Goal: Task Accomplishment & Management: Manage account settings

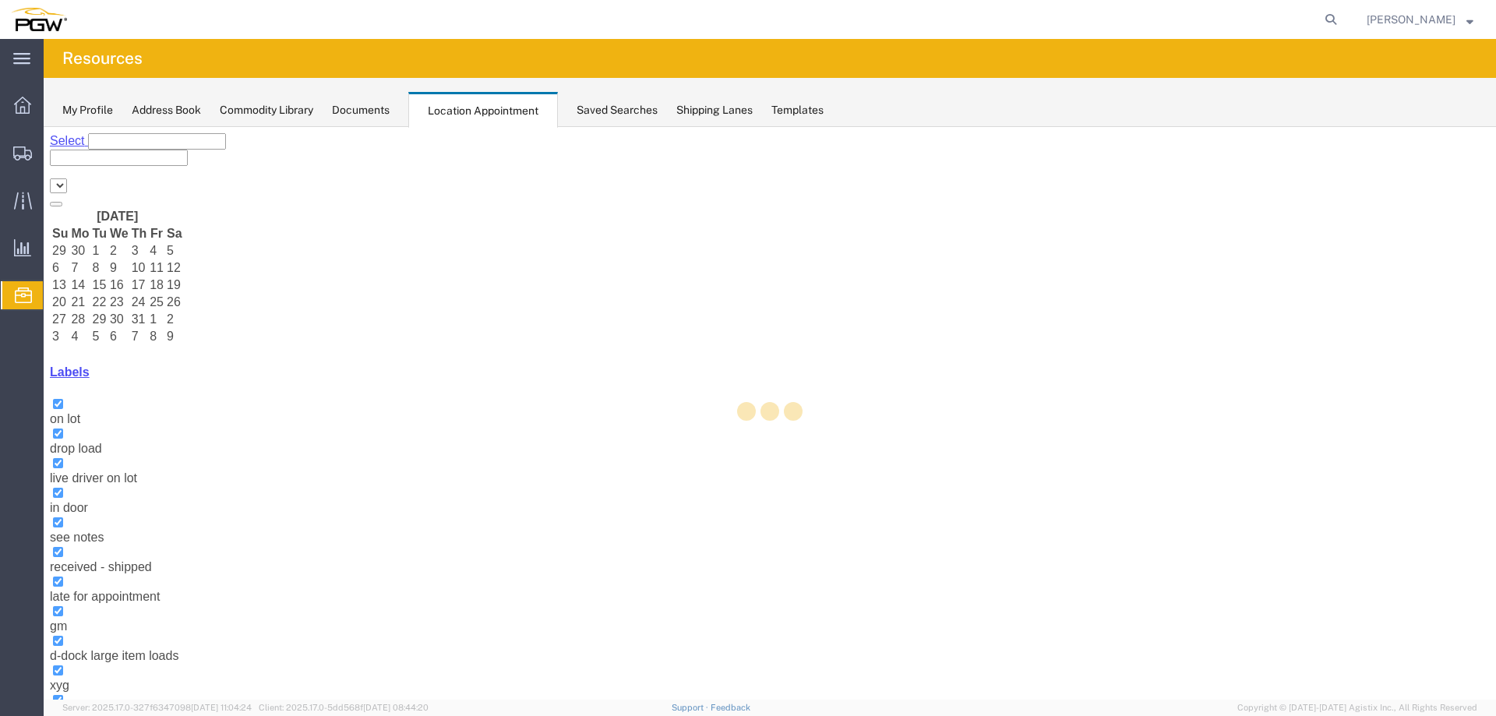
select select "28253"
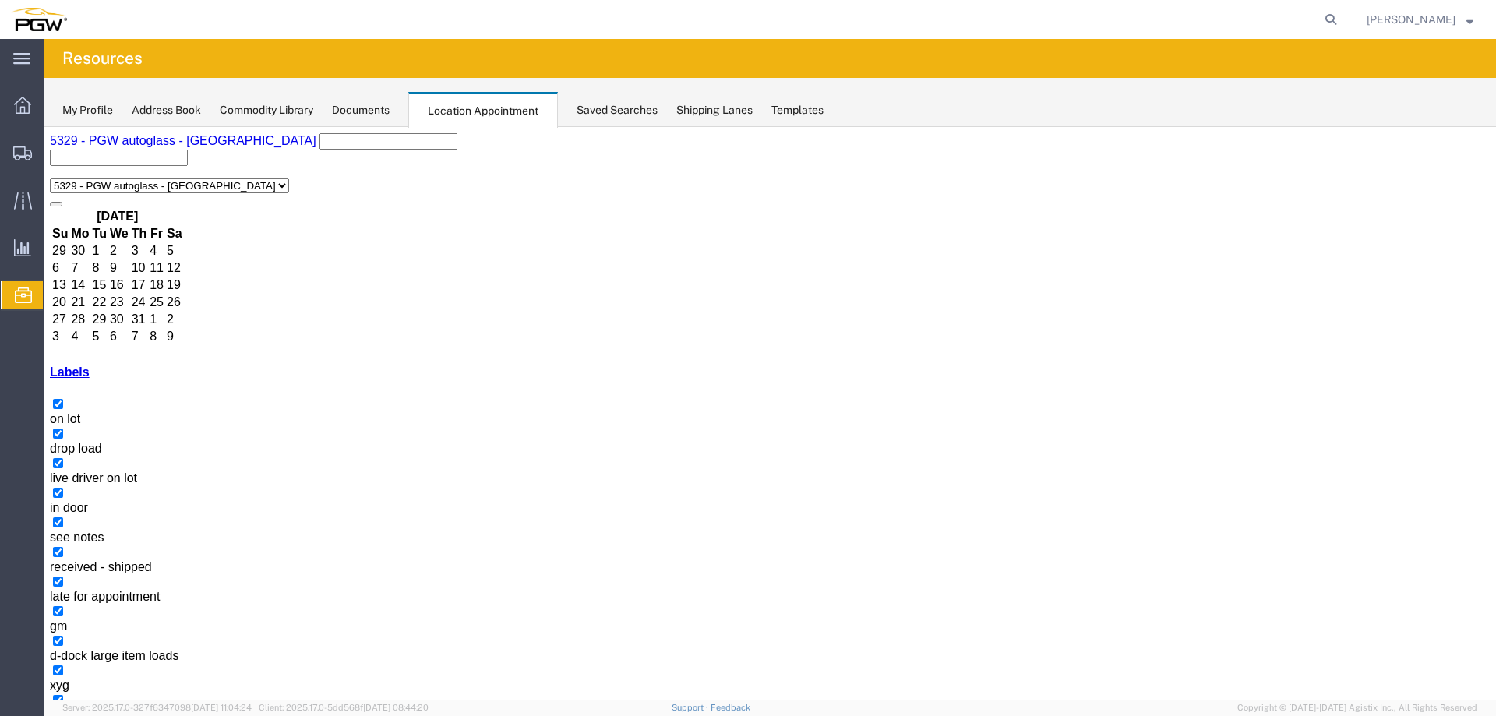
select select "1"
select select "260"
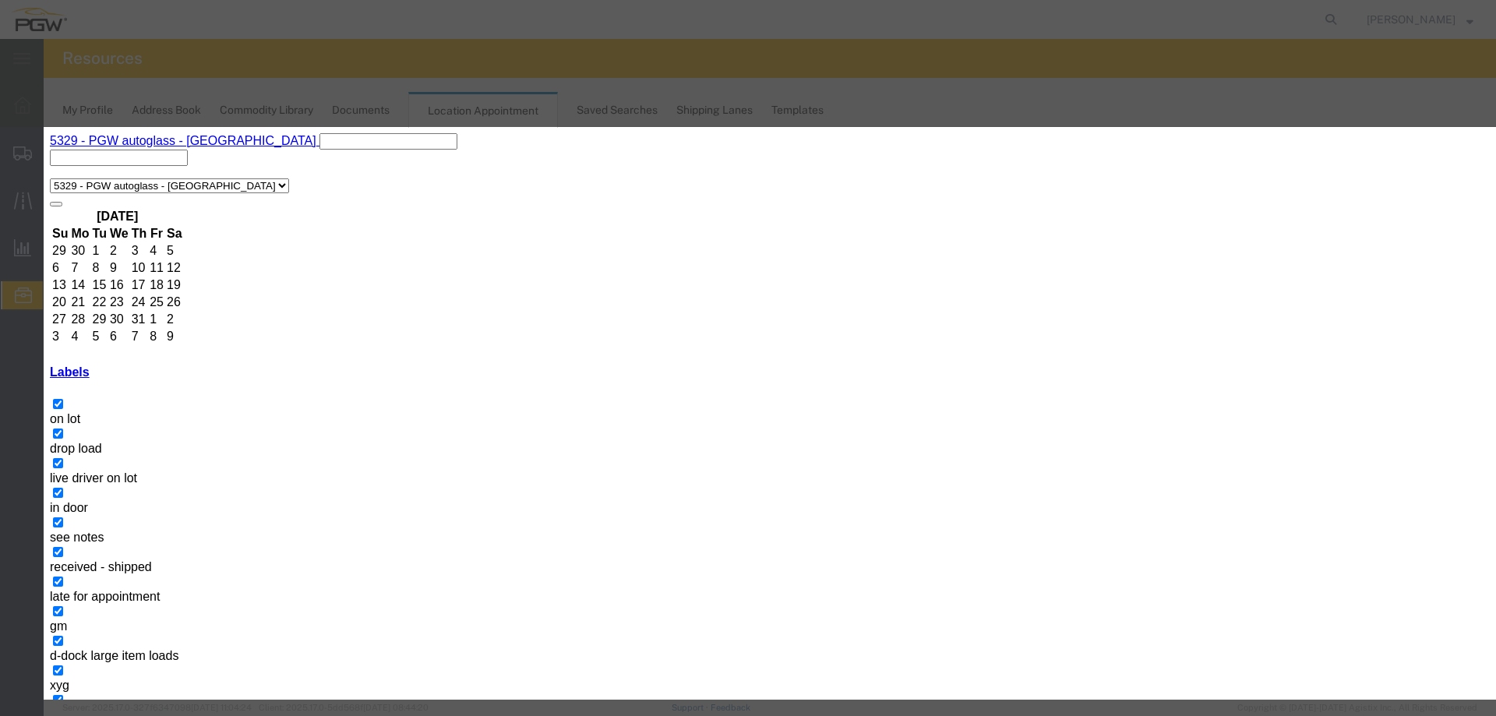
type input "56483075 - FUYAO (5404)"
select select "300"
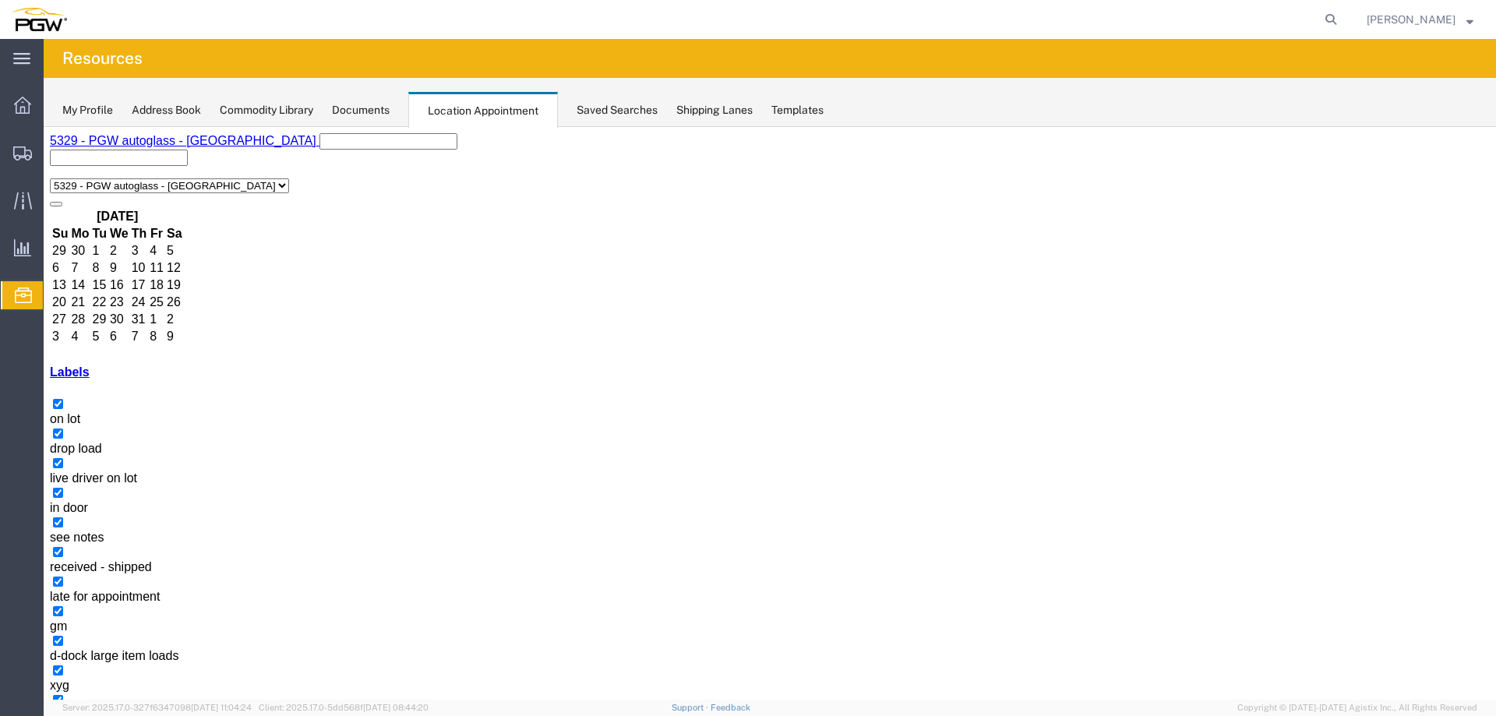
select select "1"
select select "260"
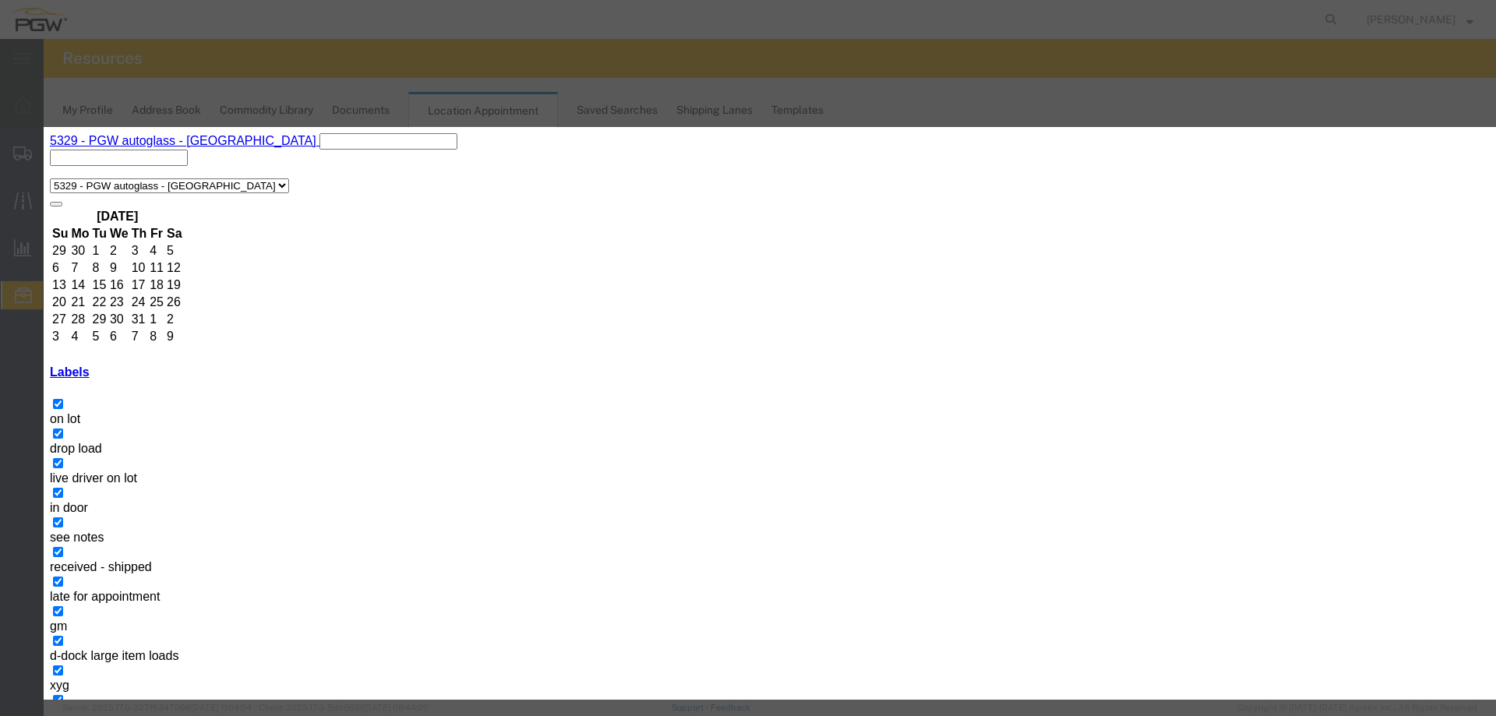
type input "56483088 - FUYAO (5412)"
select select "300"
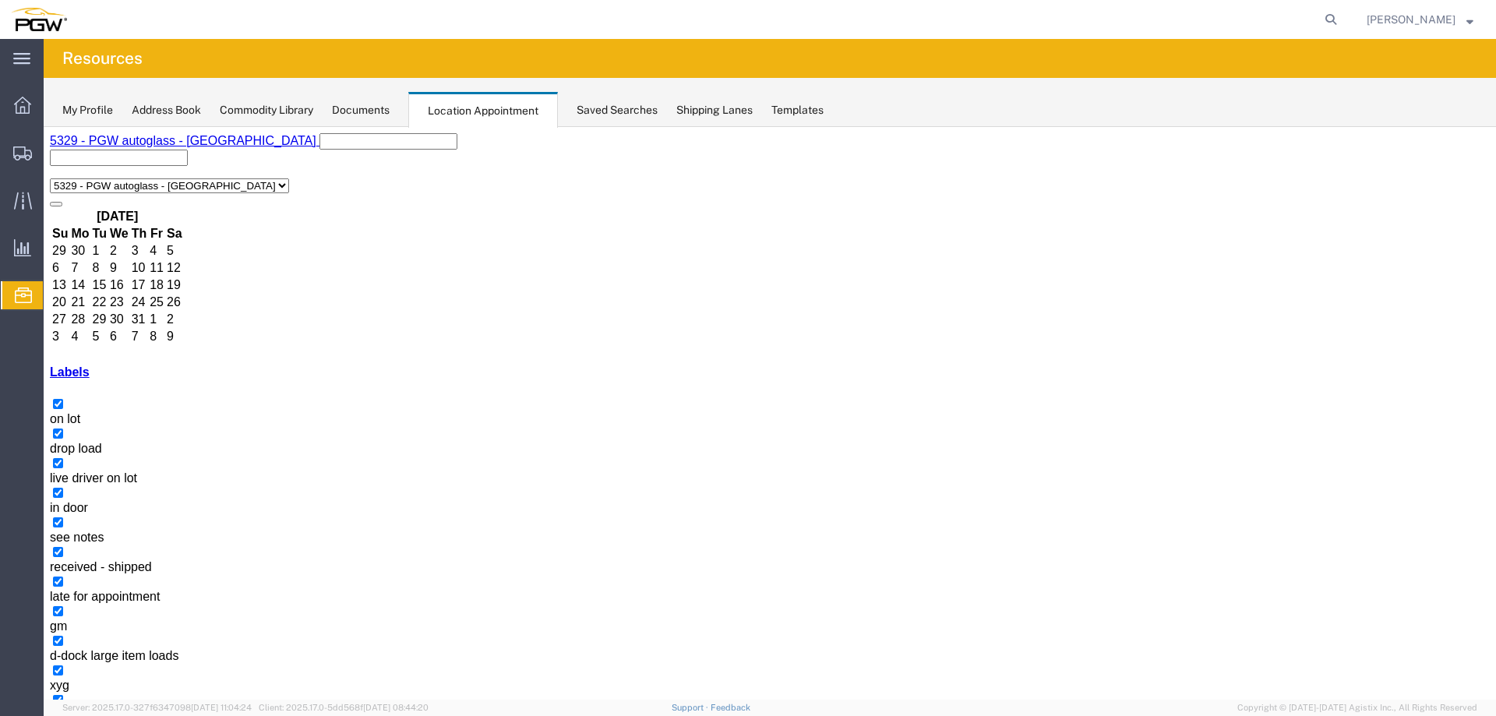
select select "1"
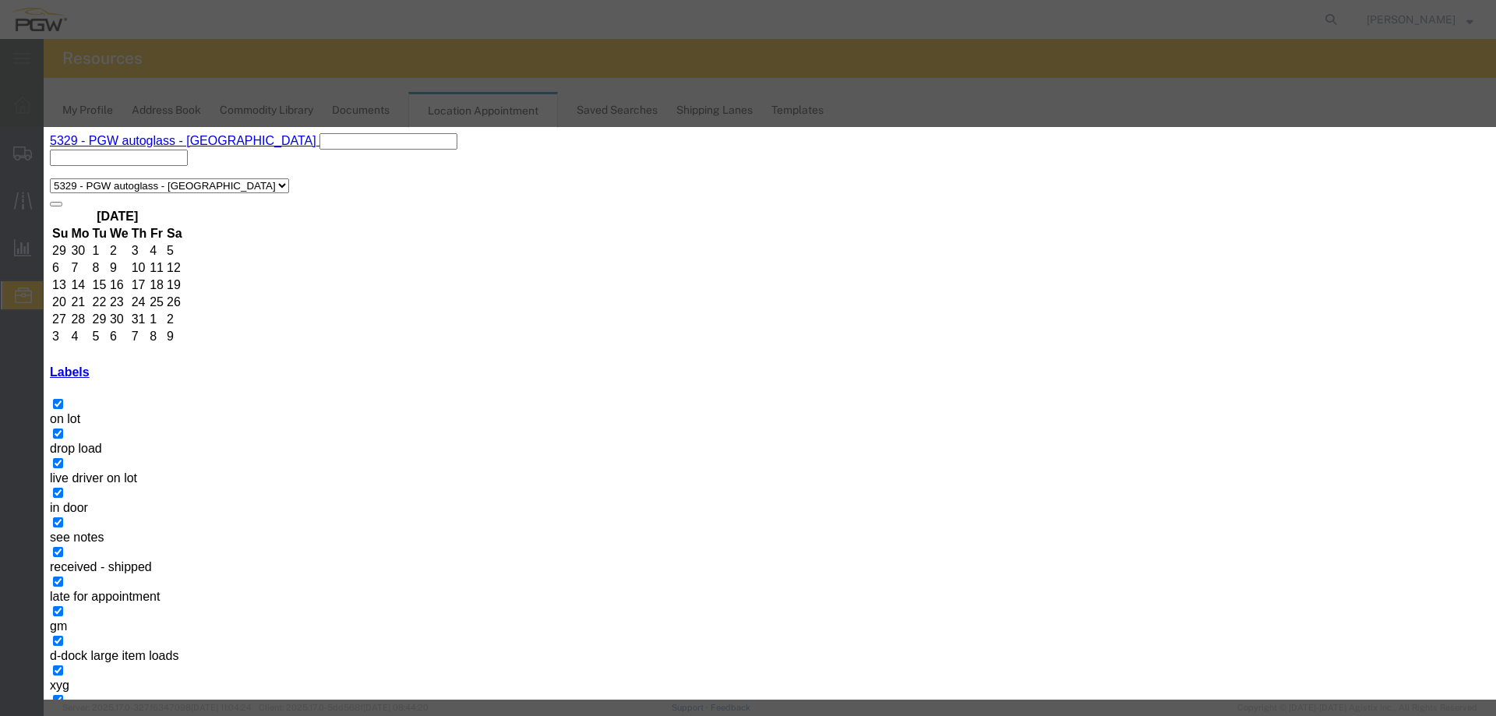
select select "220"
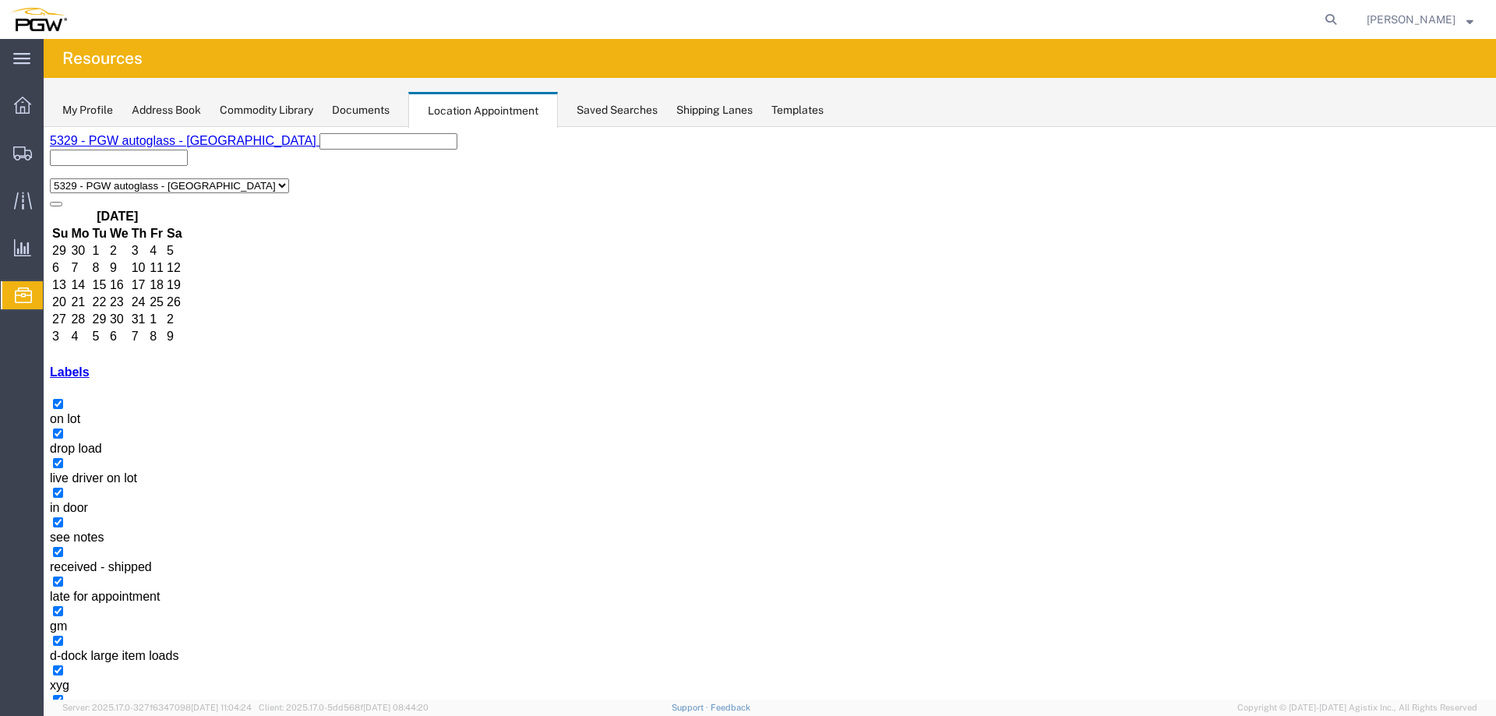
click at [1335, 22] on icon at bounding box center [1331, 20] width 22 height 22
paste input "667088"
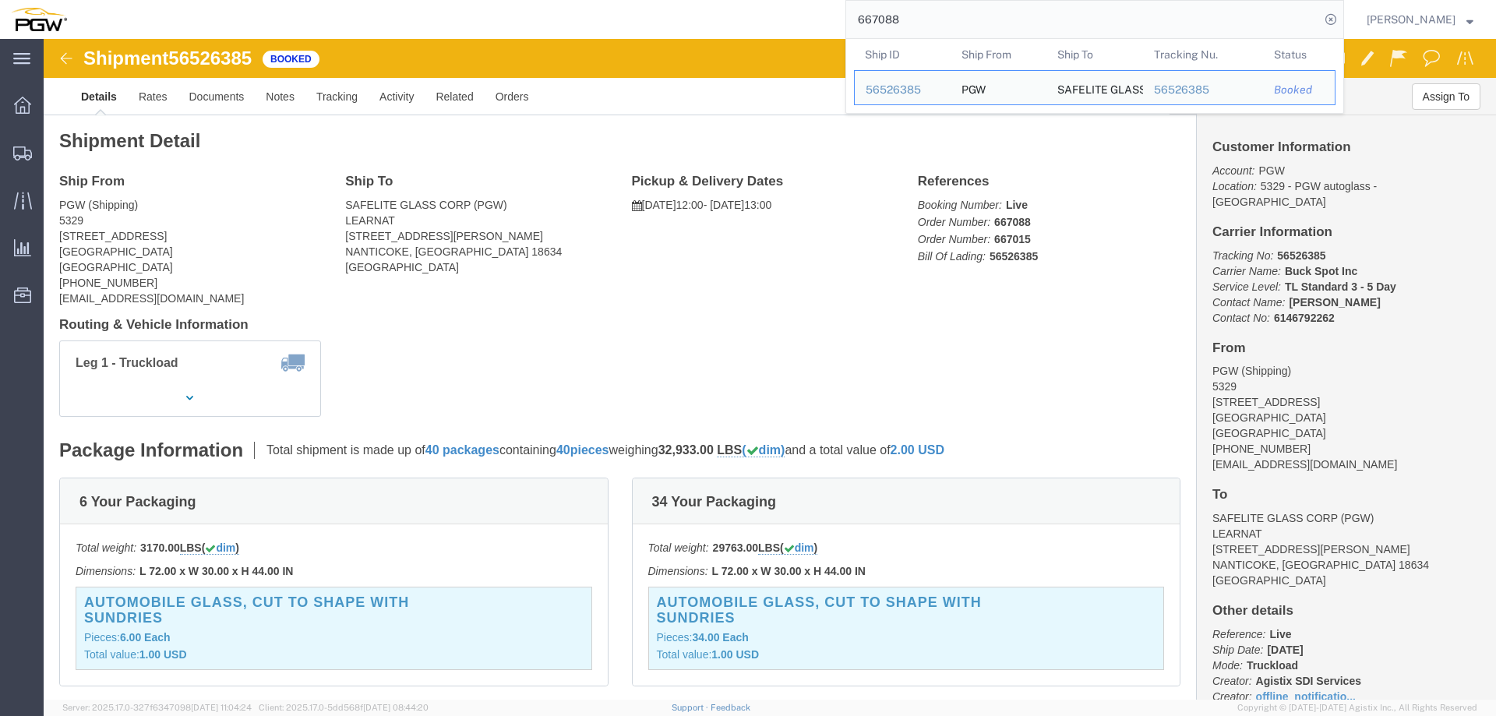
click at [1041, 22] on input "667088" at bounding box center [1083, 19] width 474 height 37
paste input "151"
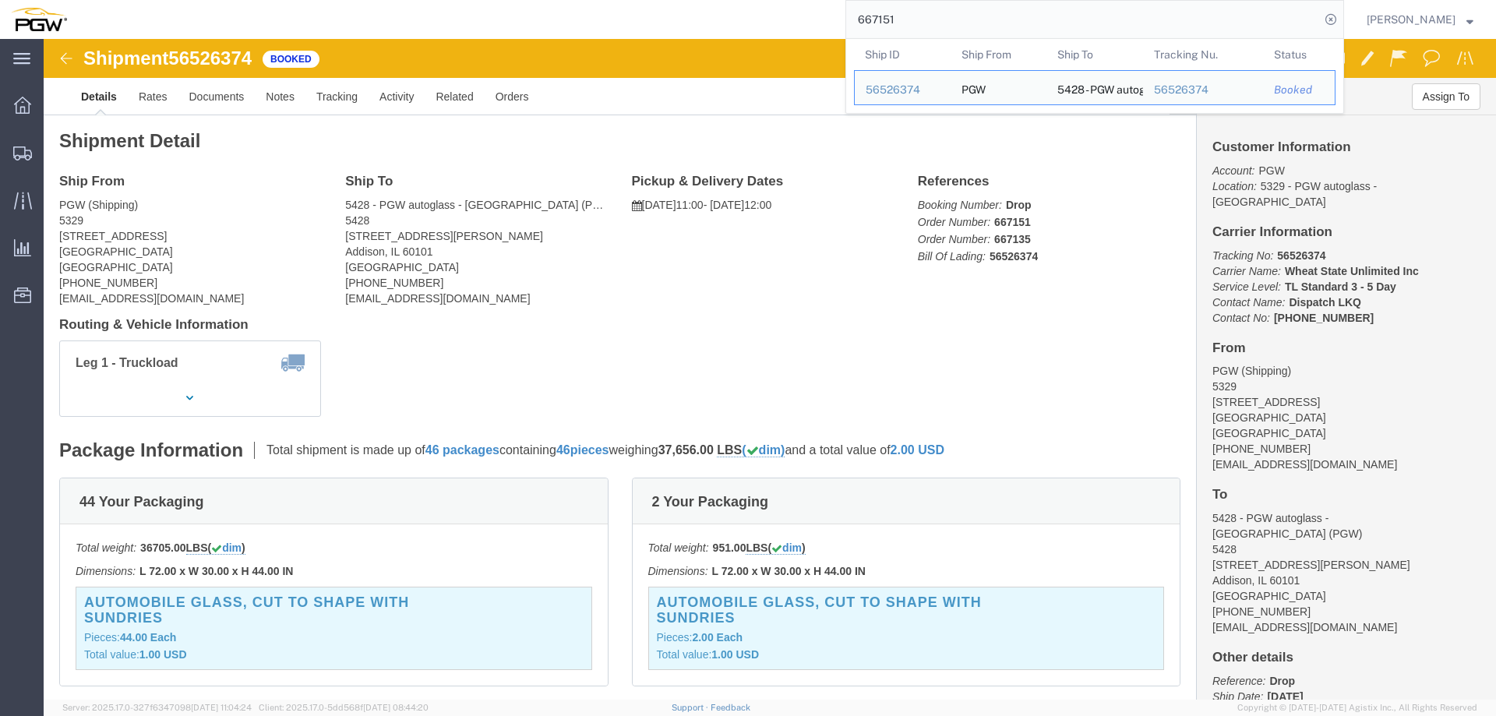
click at [996, 26] on input "667151" at bounding box center [1083, 19] width 474 height 37
paste input "0"
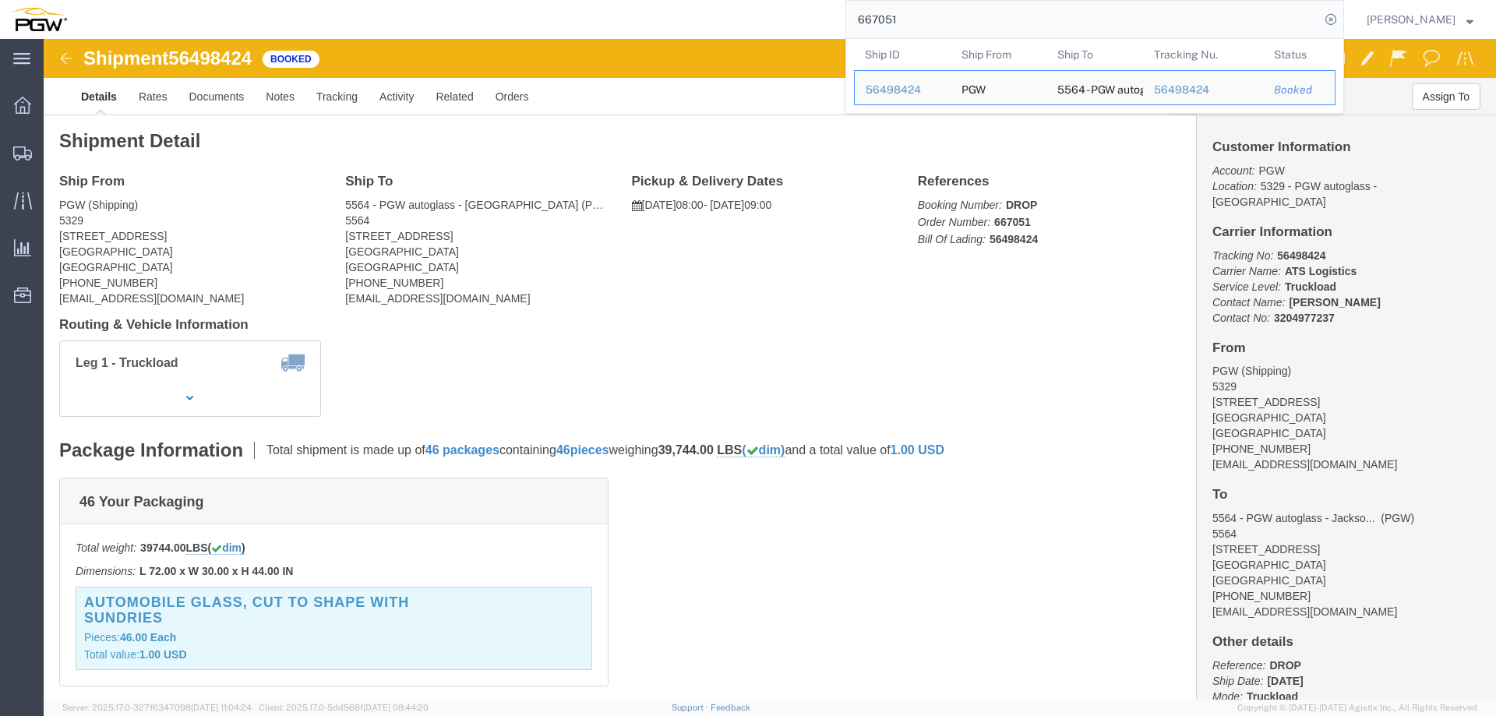
click at [934, 16] on input "667051" at bounding box center [1083, 19] width 474 height 37
paste input "24"
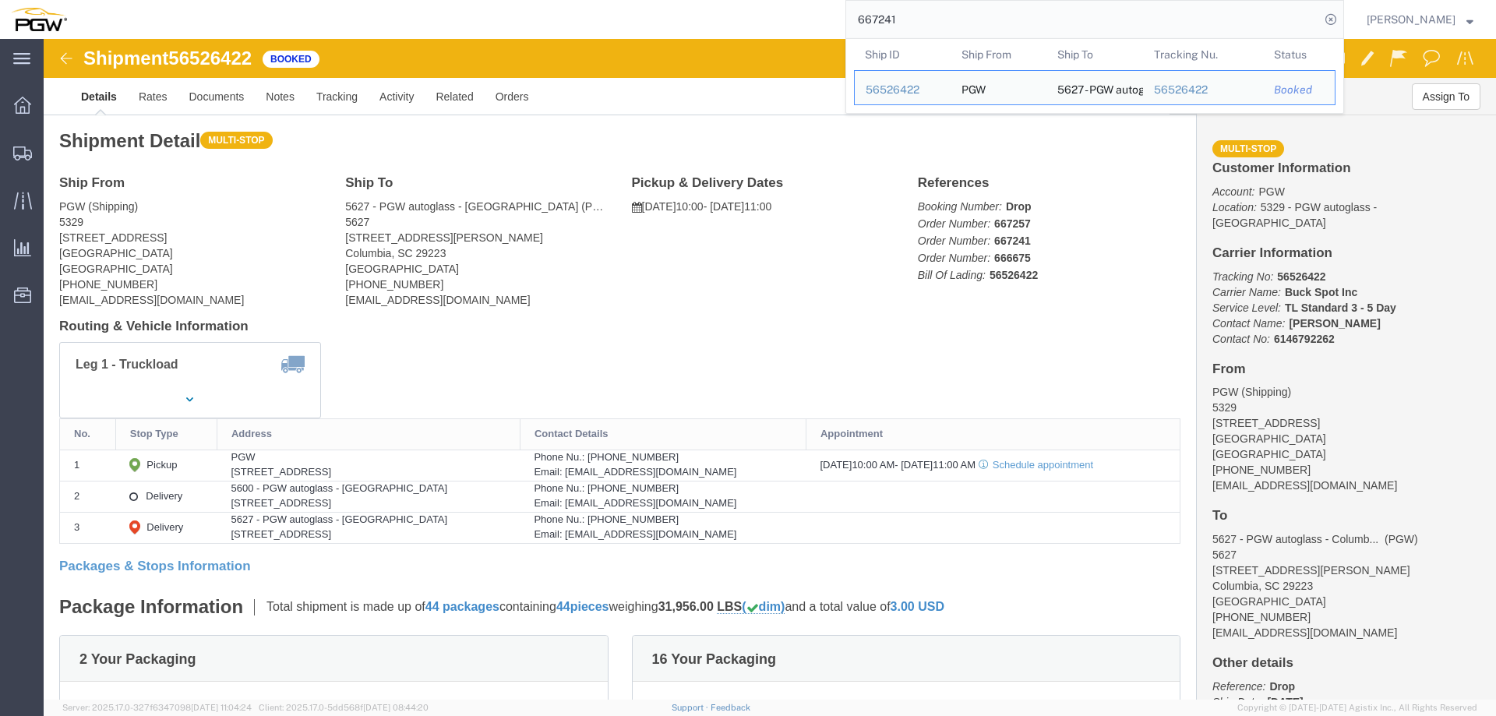
click at [932, 19] on input "667241" at bounding box center [1083, 19] width 474 height 37
paste input "017"
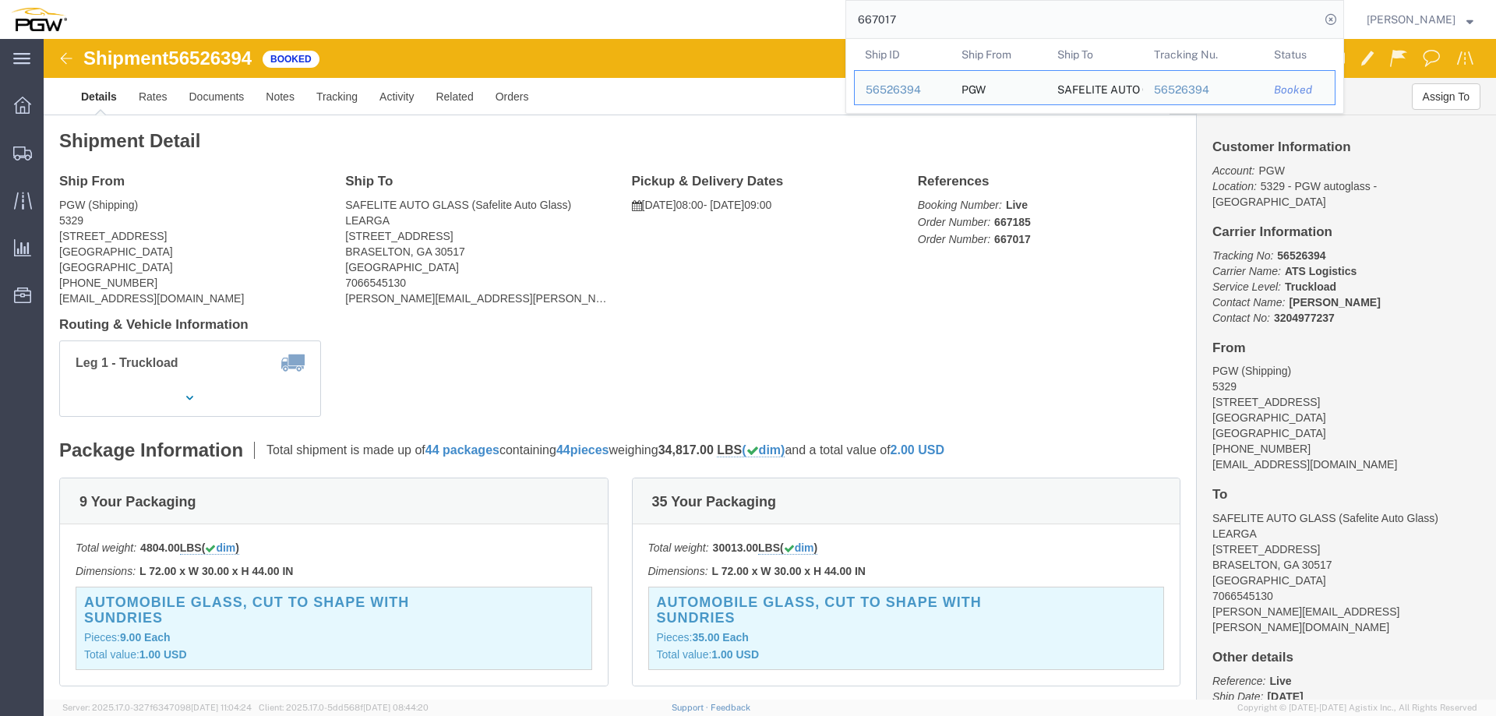
click at [931, 5] on input "667017" at bounding box center [1083, 19] width 474 height 37
paste input "42"
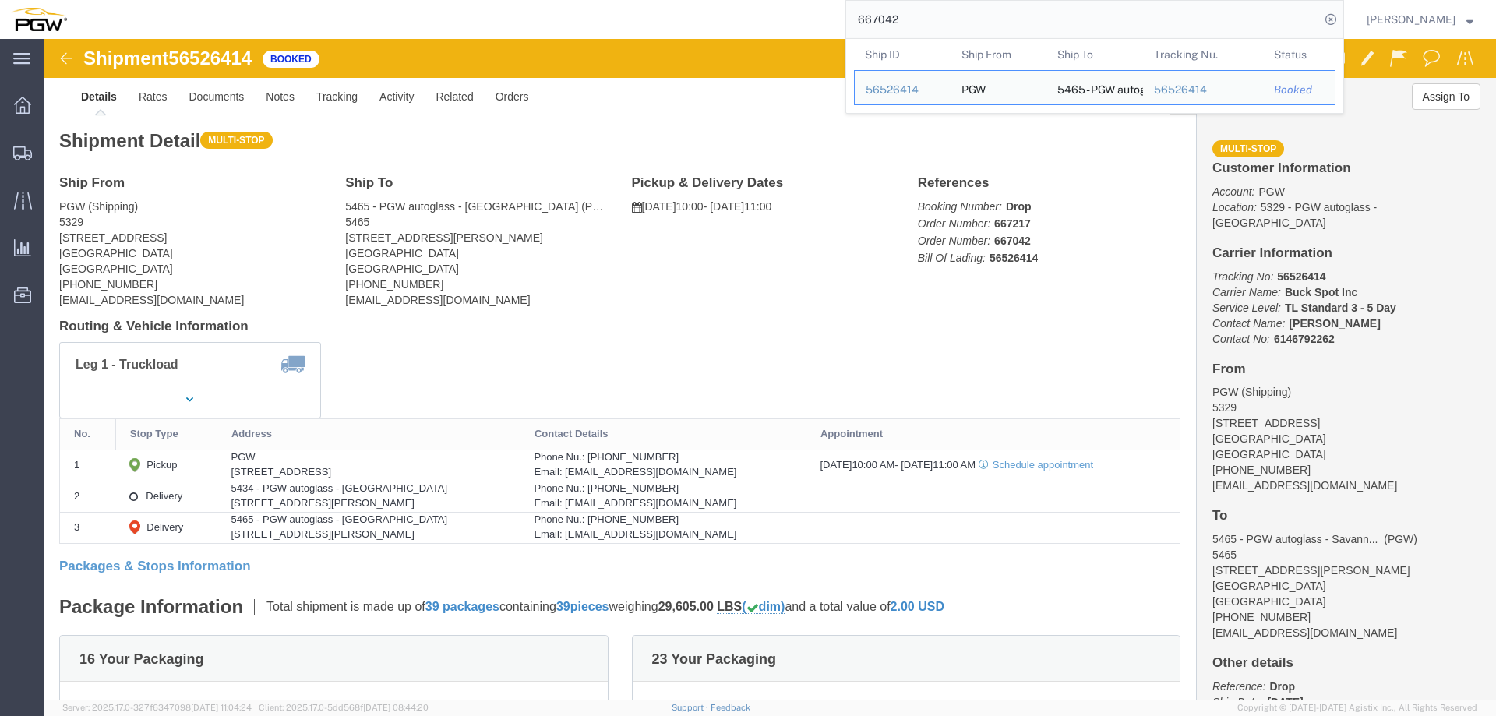
click at [919, 21] on input "667042" at bounding box center [1083, 19] width 474 height 37
paste input "166"
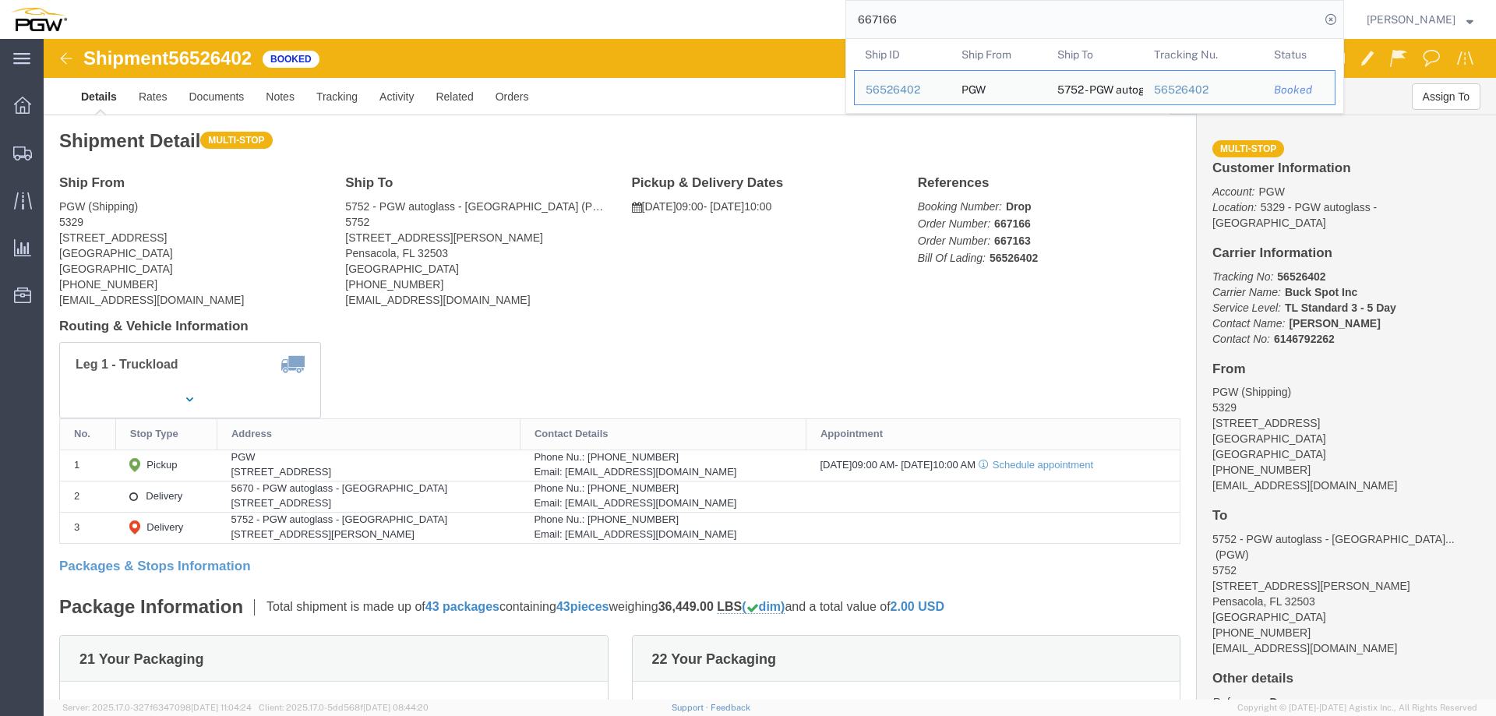
click at [932, 26] on input "667166" at bounding box center [1083, 19] width 474 height 37
paste input "83"
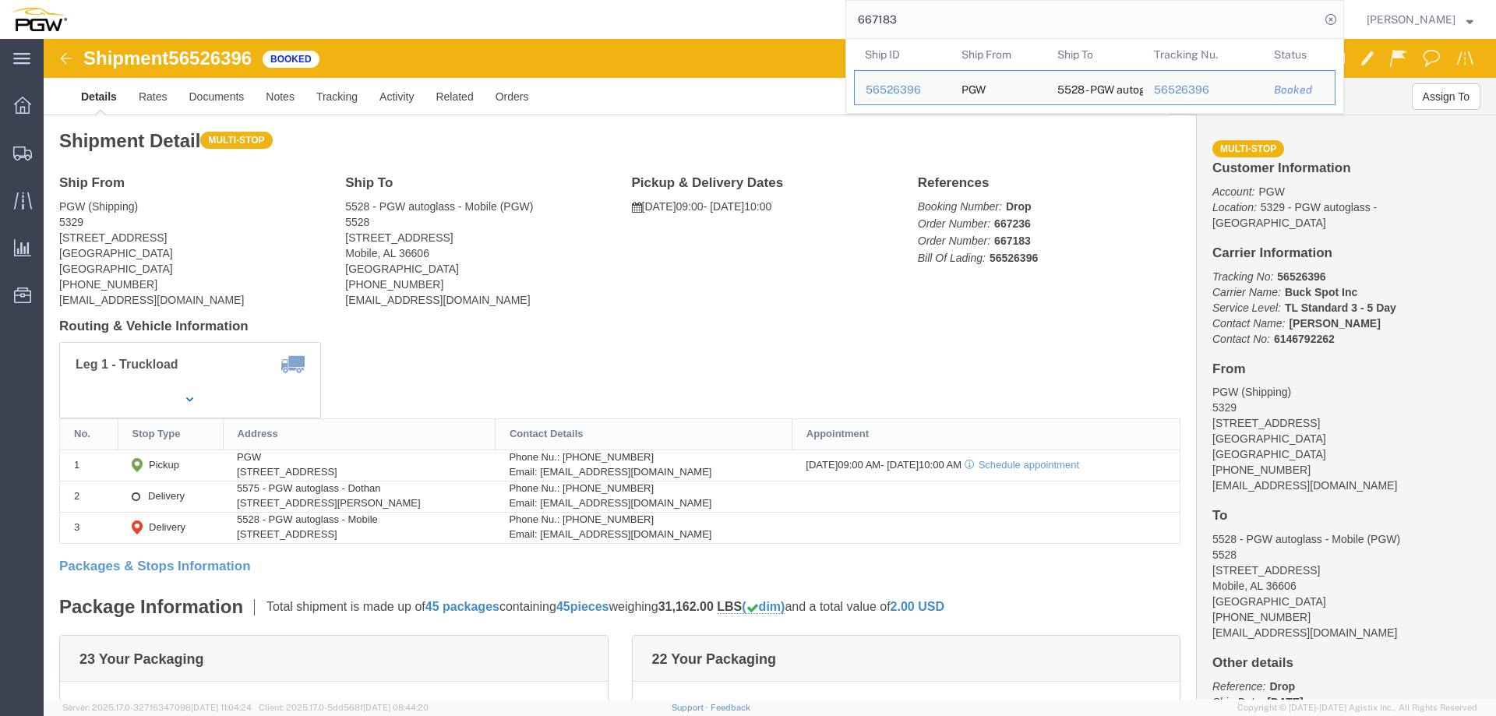
click at [912, 15] on input "667183" at bounding box center [1083, 19] width 474 height 37
paste input "24"
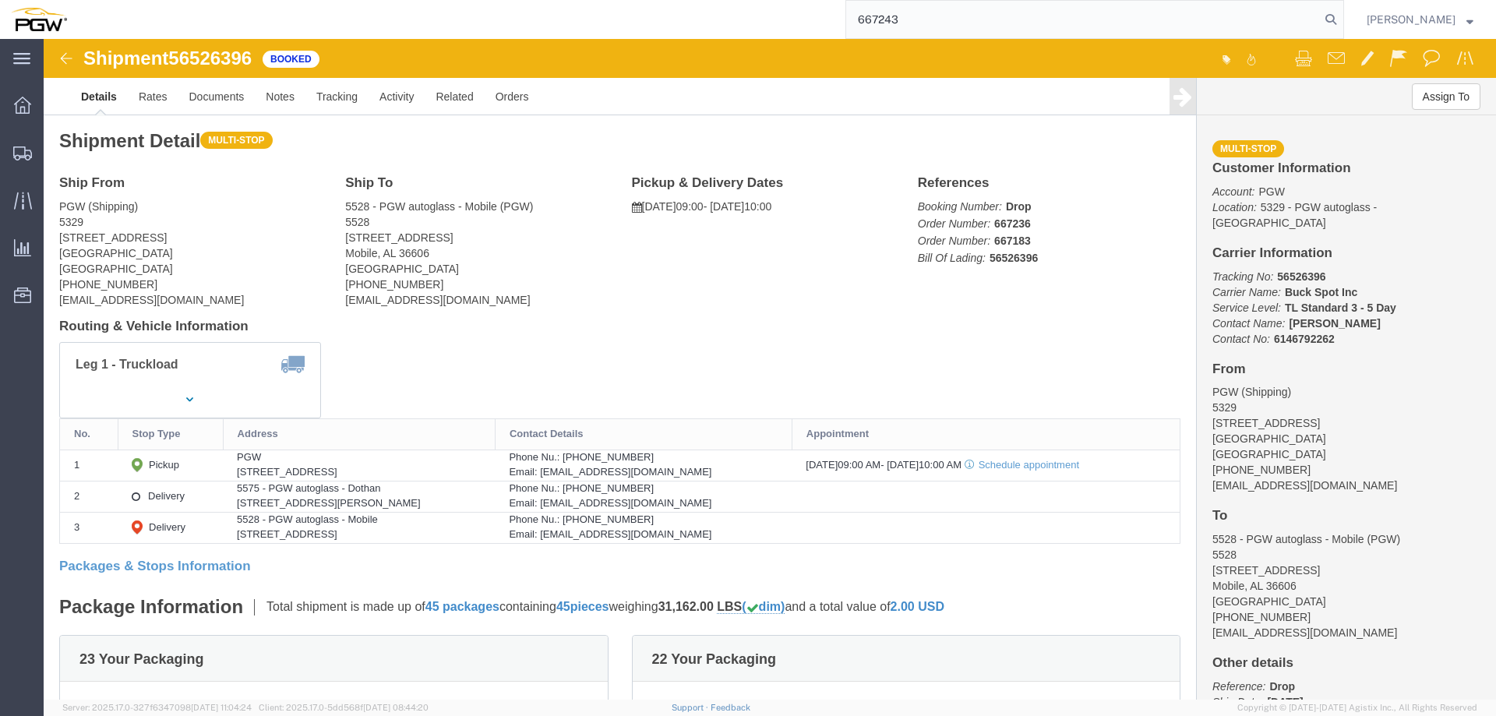
type input "667243"
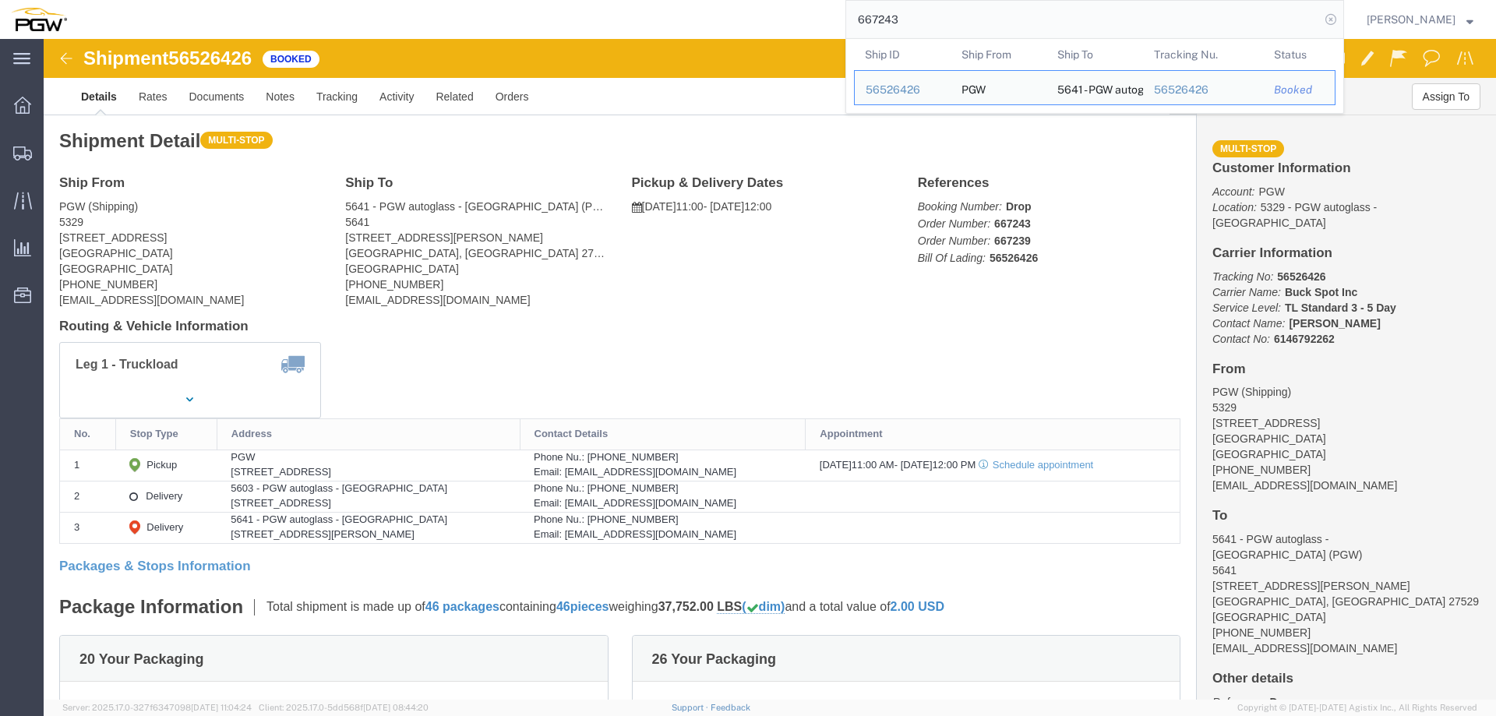
click at [1340, 14] on icon at bounding box center [1331, 20] width 22 height 22
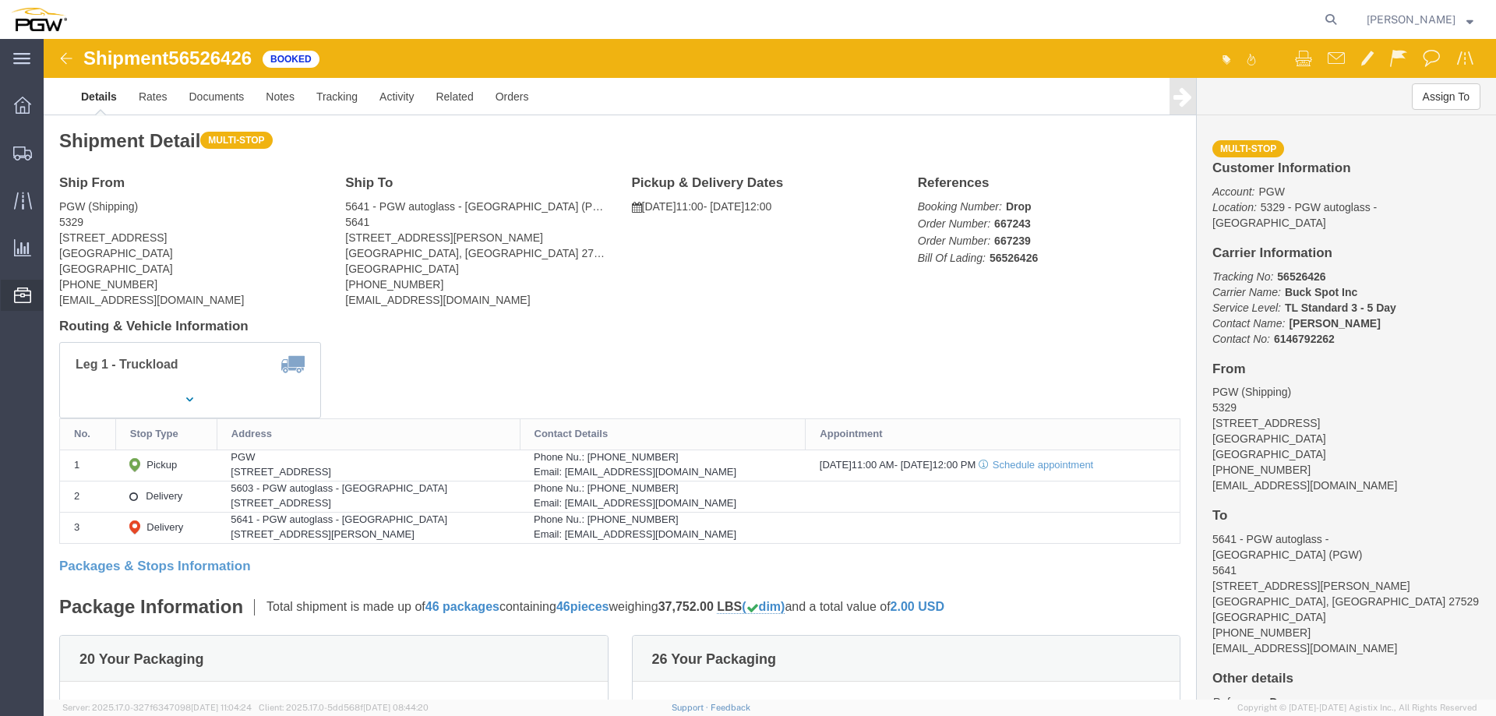
click at [0, 0] on span "Location Appointment" at bounding box center [0, 0] width 0 height 0
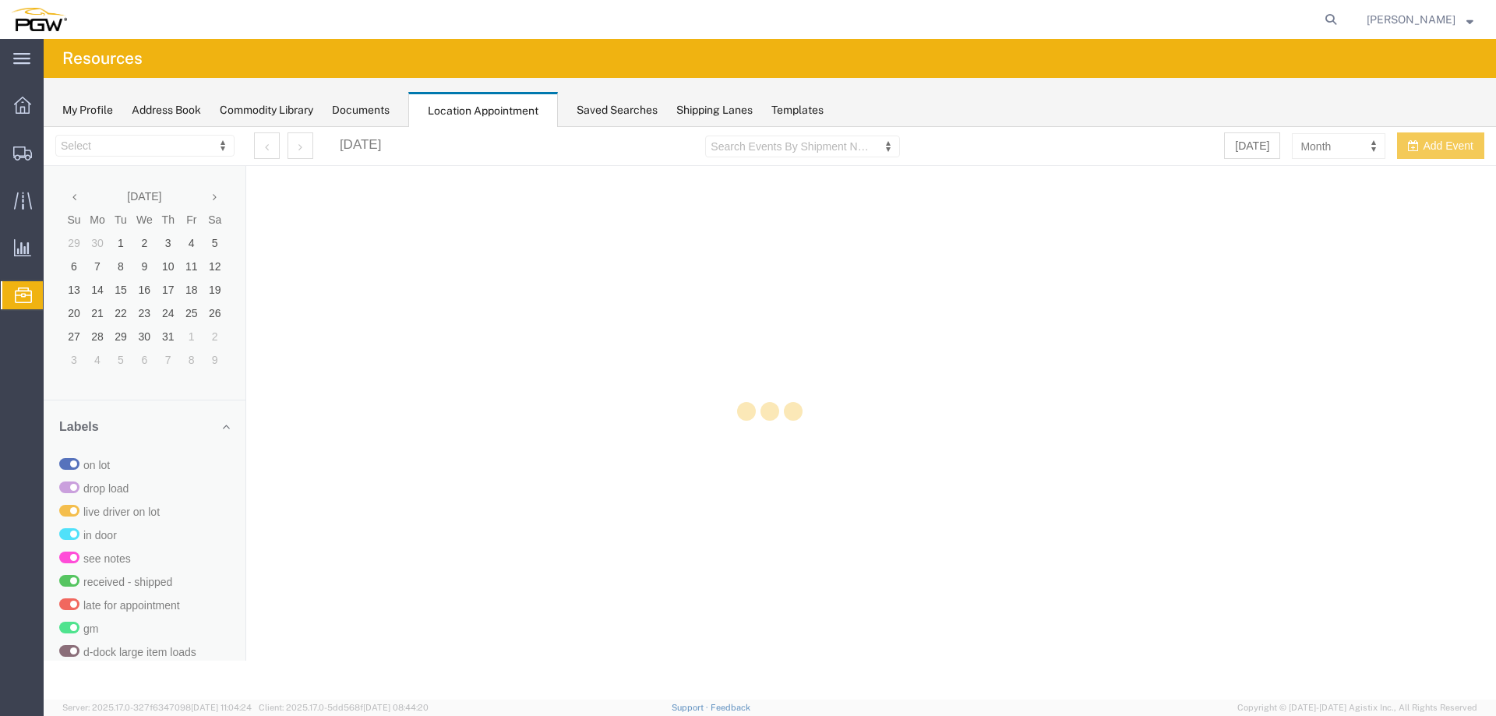
select select "28253"
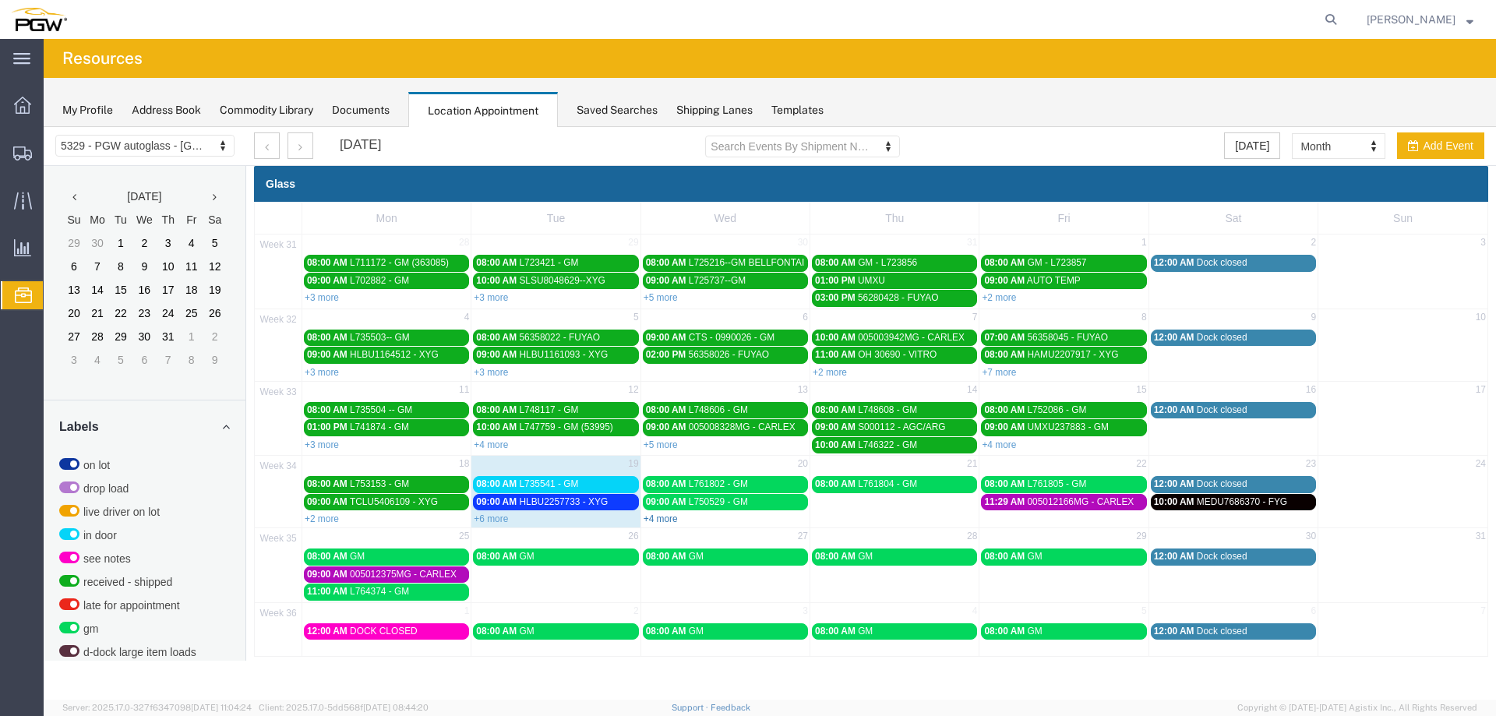
click at [657, 521] on link "+4 more" at bounding box center [661, 518] width 34 height 11
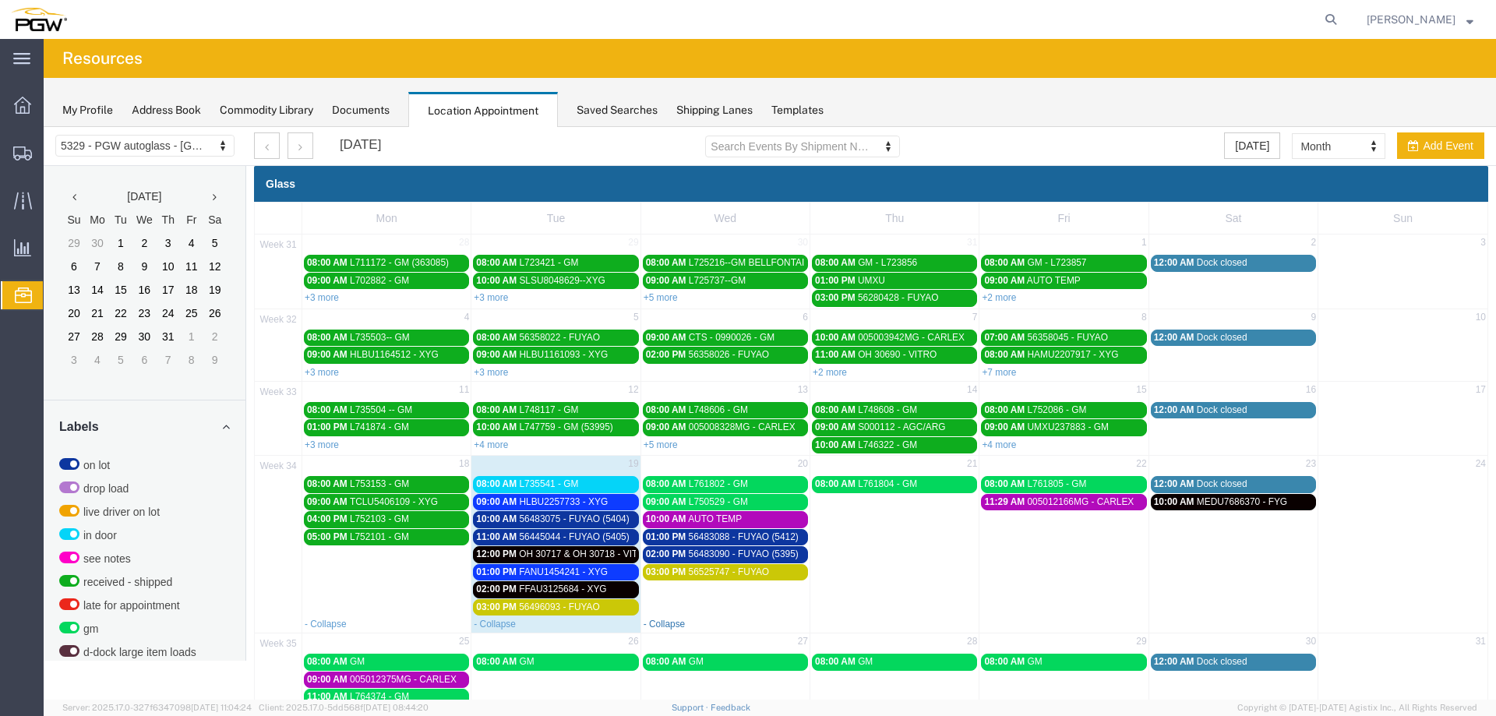
click at [664, 624] on link "- Collapse" at bounding box center [665, 624] width 42 height 11
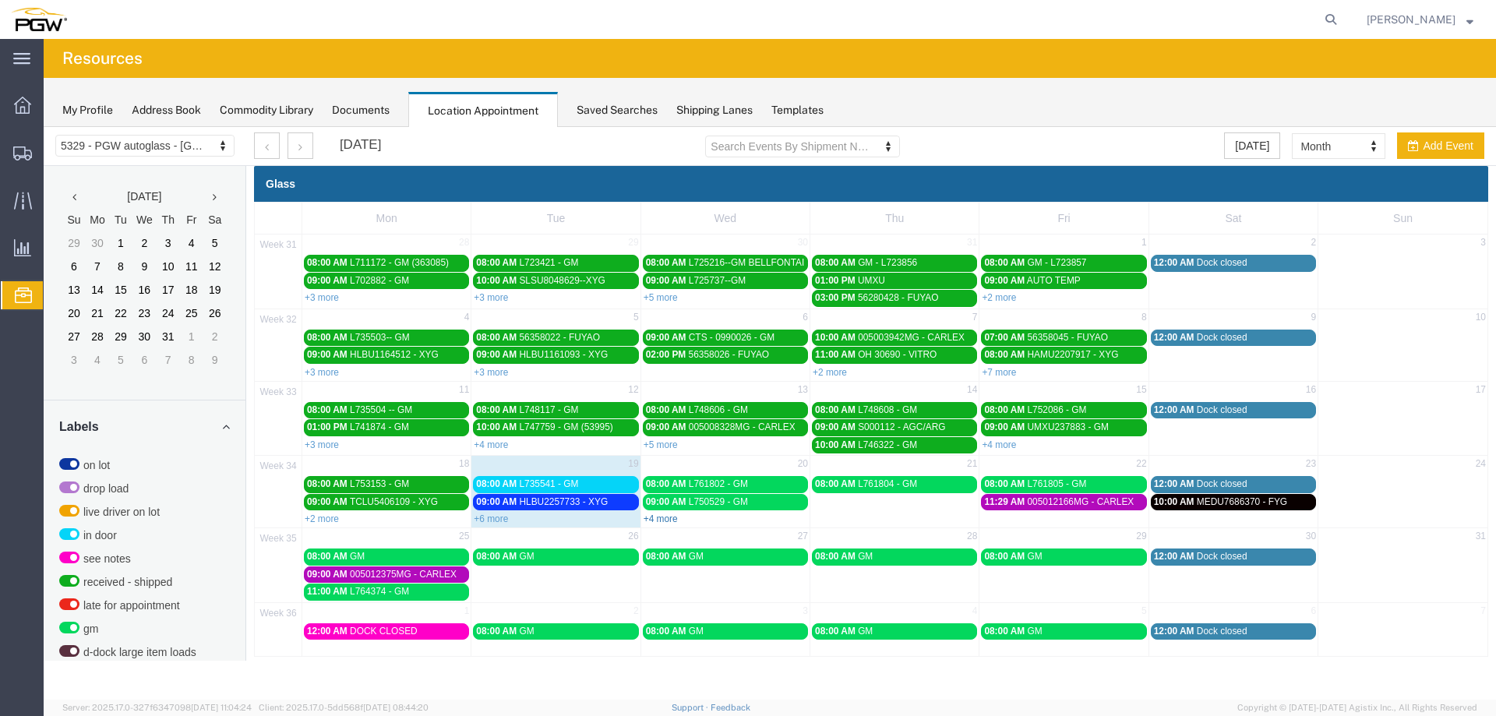
click at [660, 514] on link "+4 more" at bounding box center [661, 518] width 34 height 11
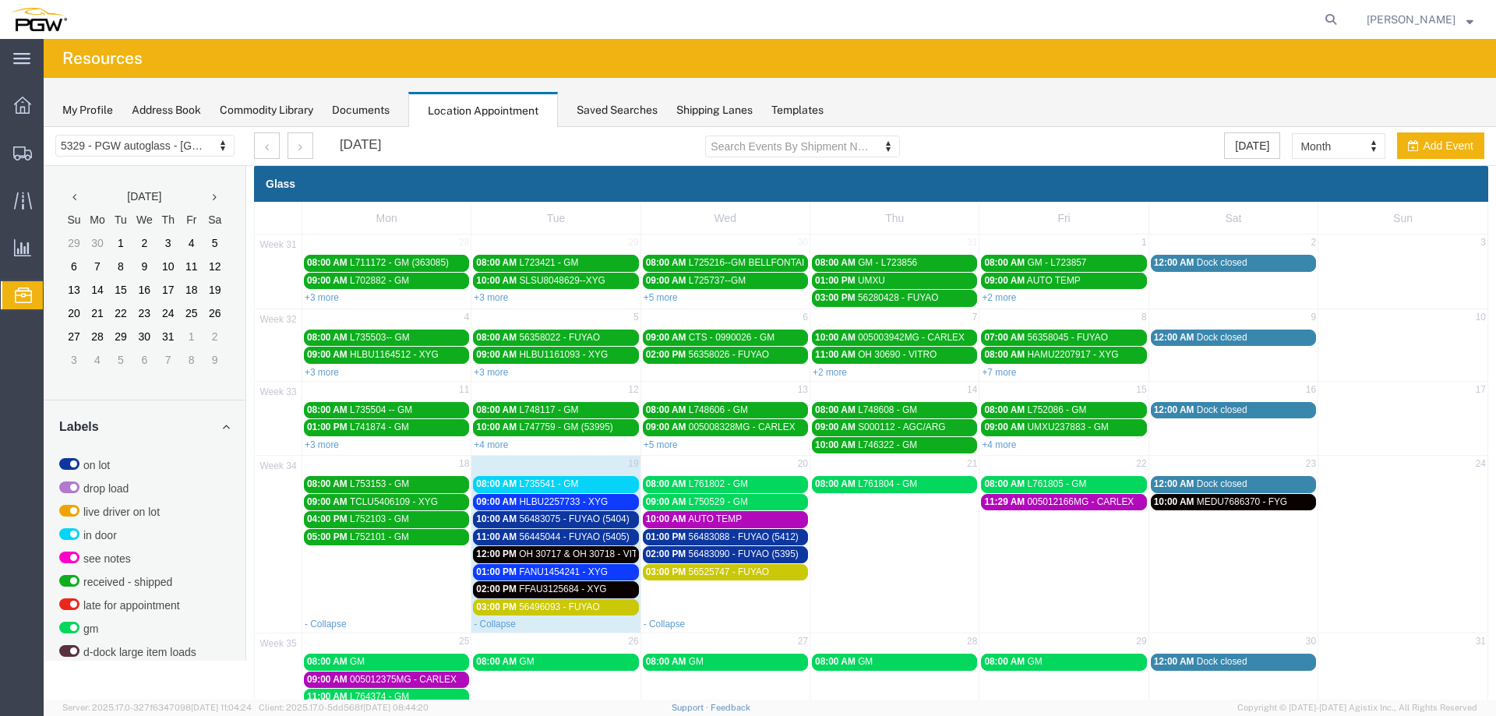
click at [531, 518] on span "56483075 - FUYAO (5404)" at bounding box center [574, 518] width 110 height 11
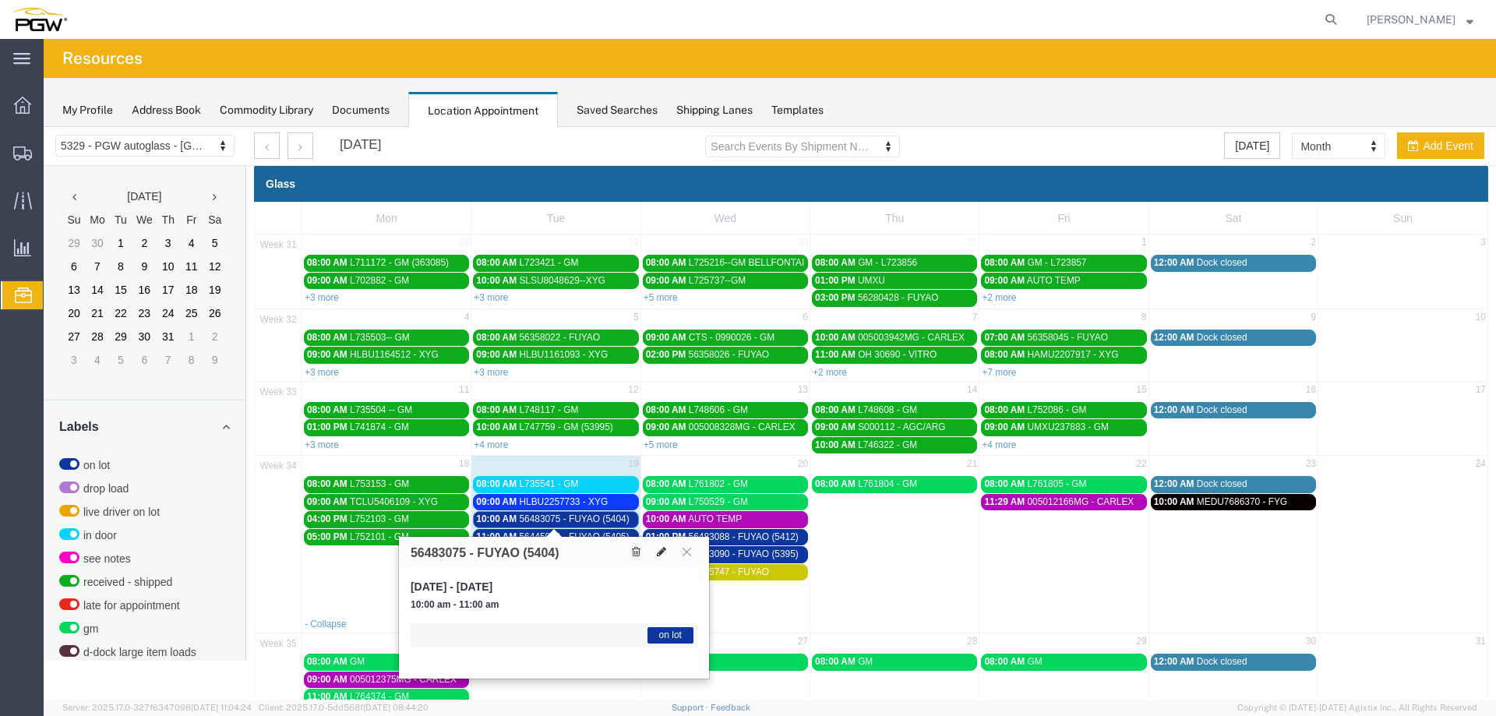
click at [665, 559] on button at bounding box center [662, 552] width 22 height 16
select select "300"
select select "1"
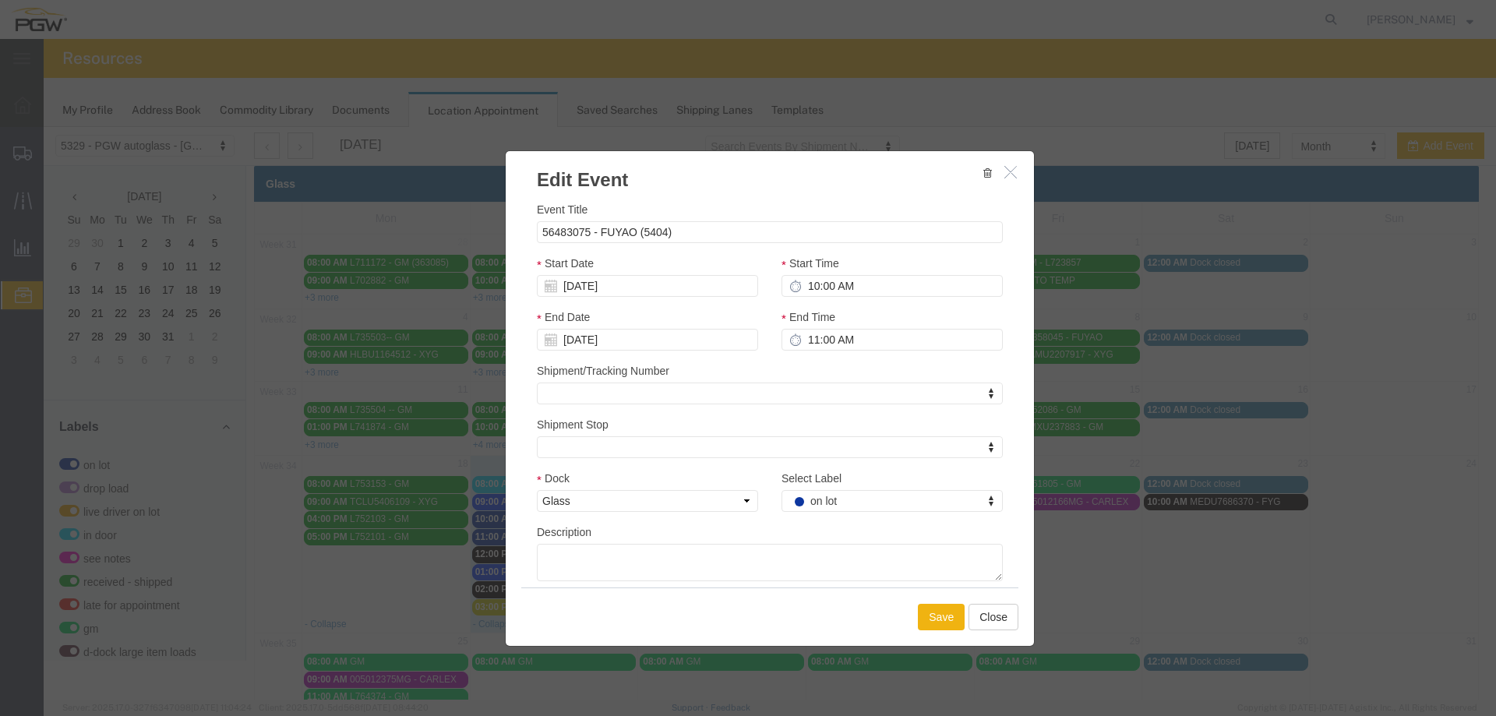
click at [816, 513] on div "Select Label on lot Select Label Select Label on lot drop load live driver on l…" at bounding box center [892, 497] width 245 height 54
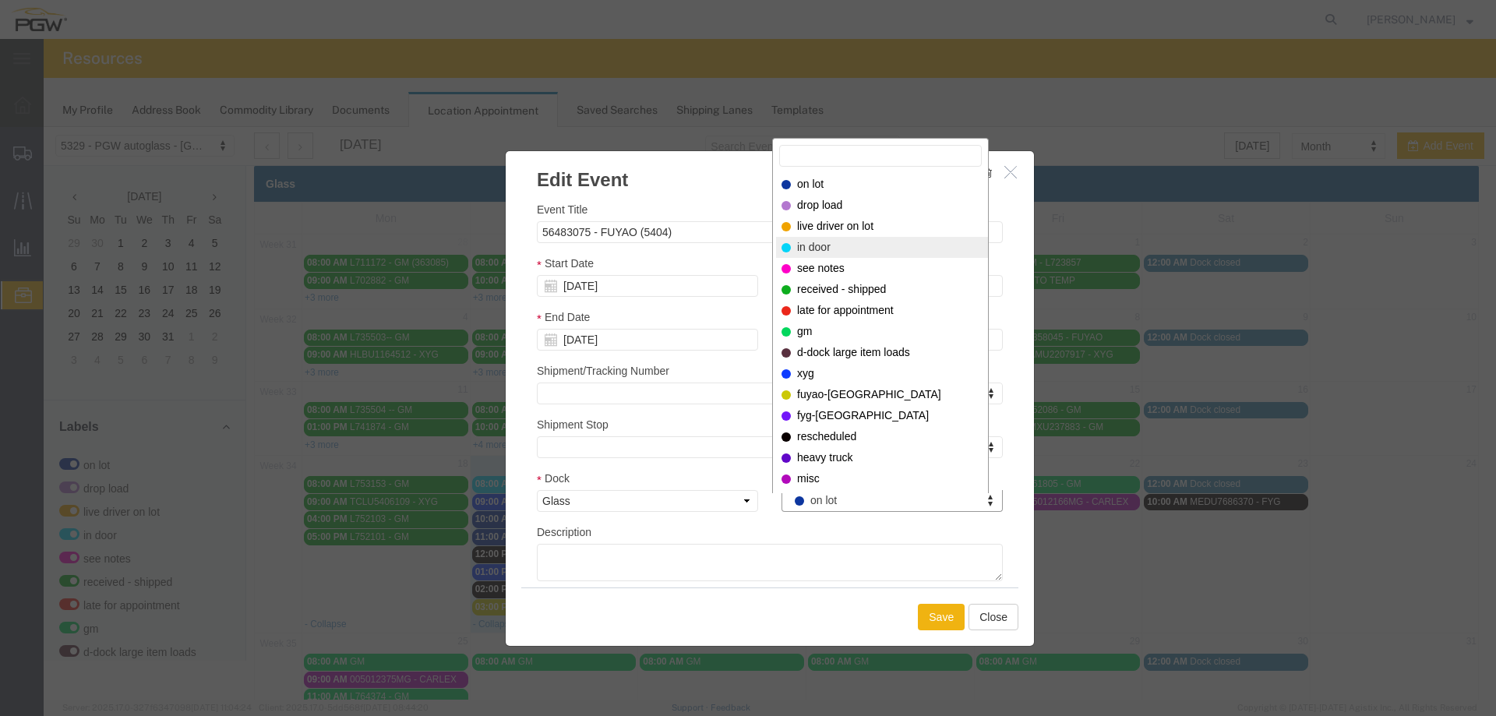
select select "220"
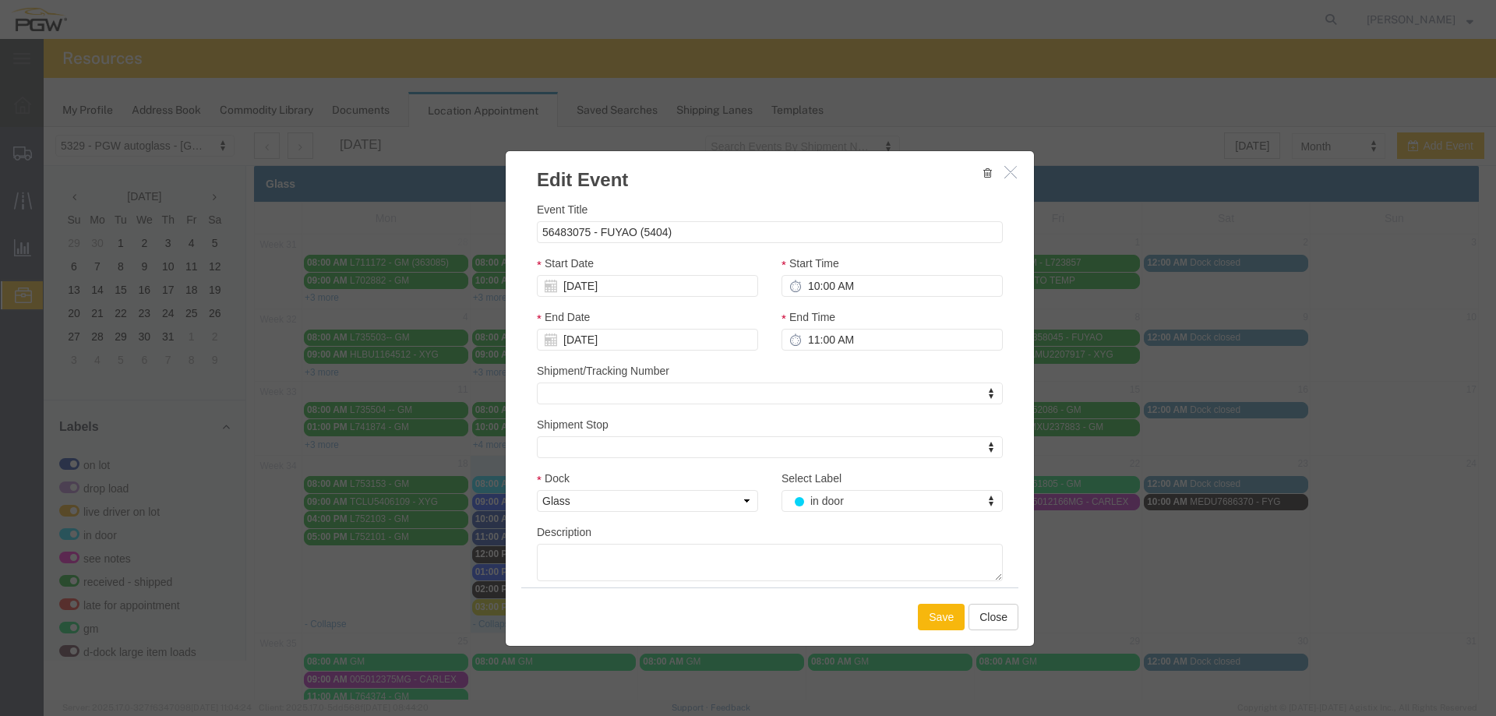
click at [925, 615] on button "Save" at bounding box center [941, 617] width 47 height 26
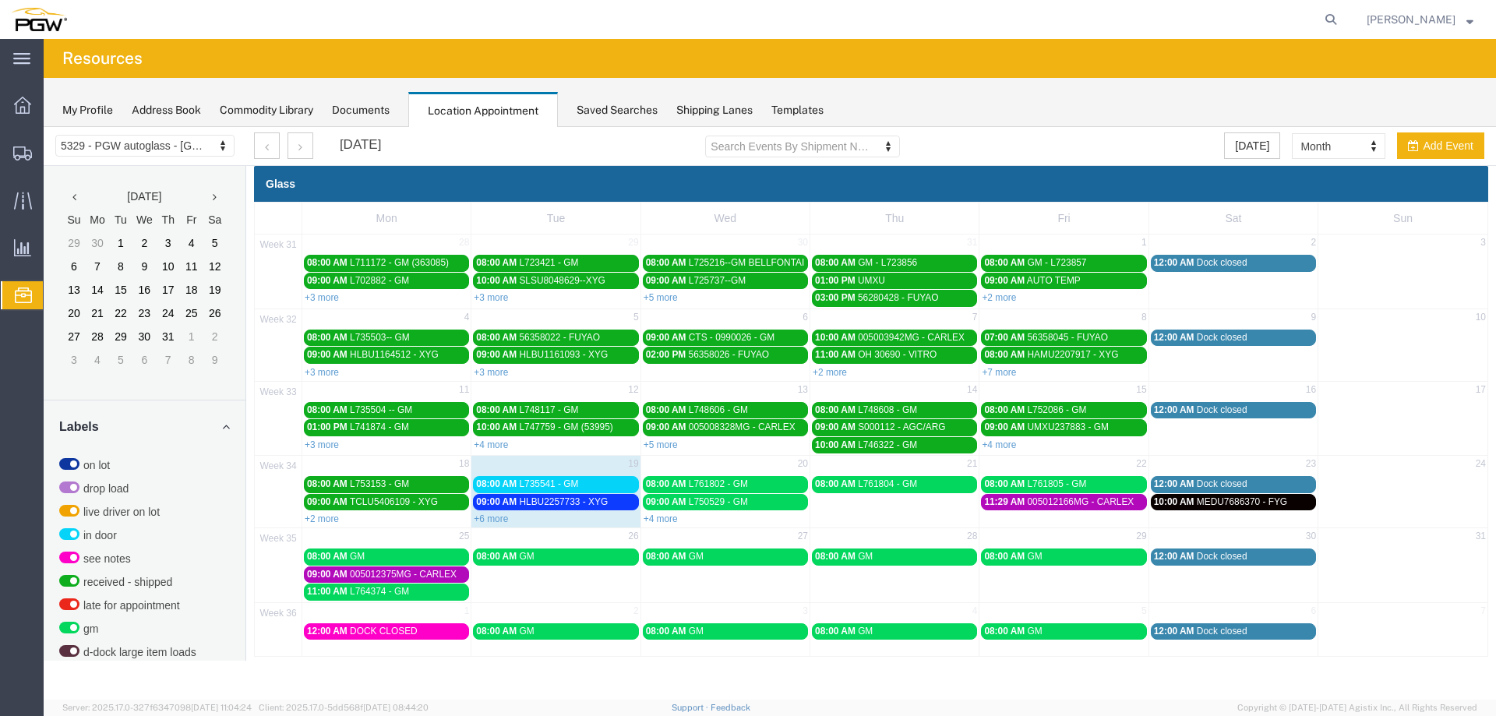
click at [557, 502] on span "HLBU2257733 - XYG" at bounding box center [563, 501] width 89 height 11
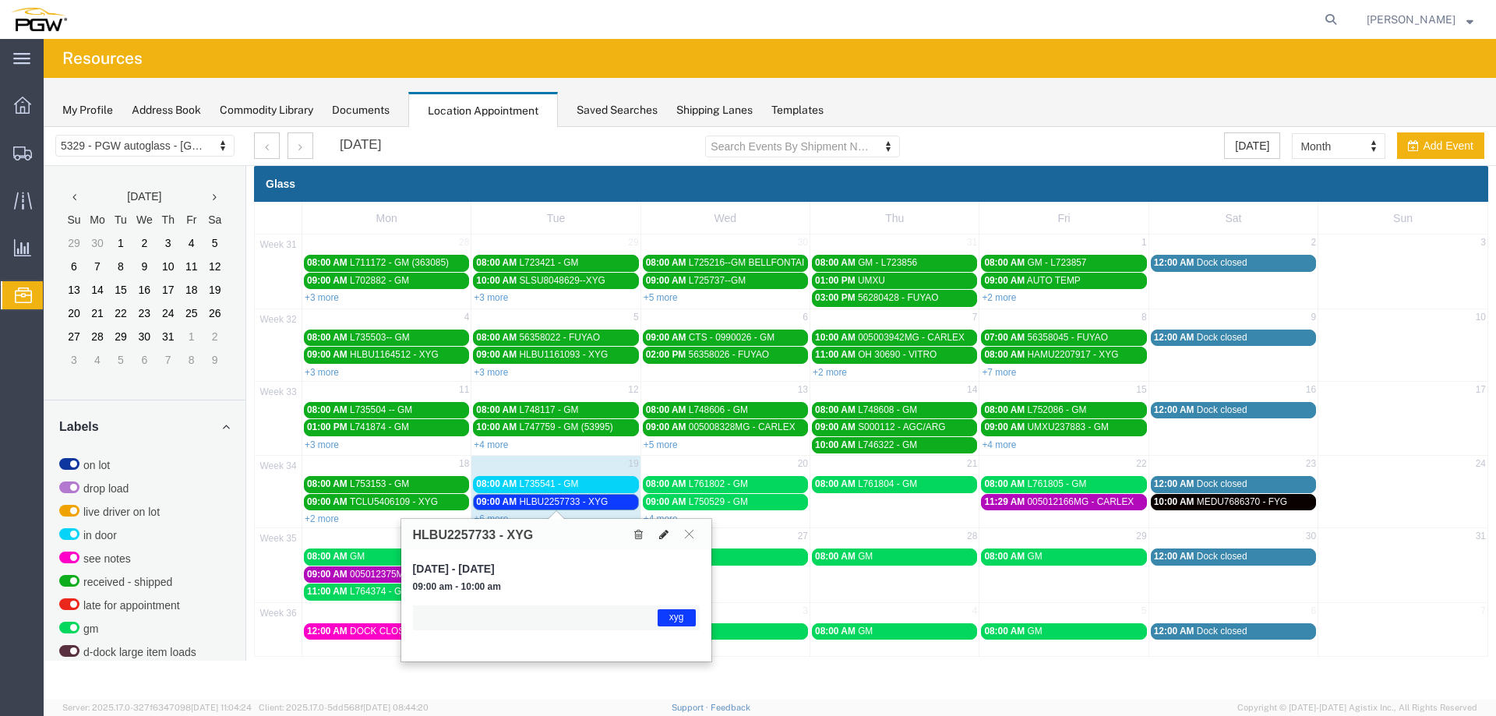
click at [658, 534] on button at bounding box center [664, 534] width 22 height 16
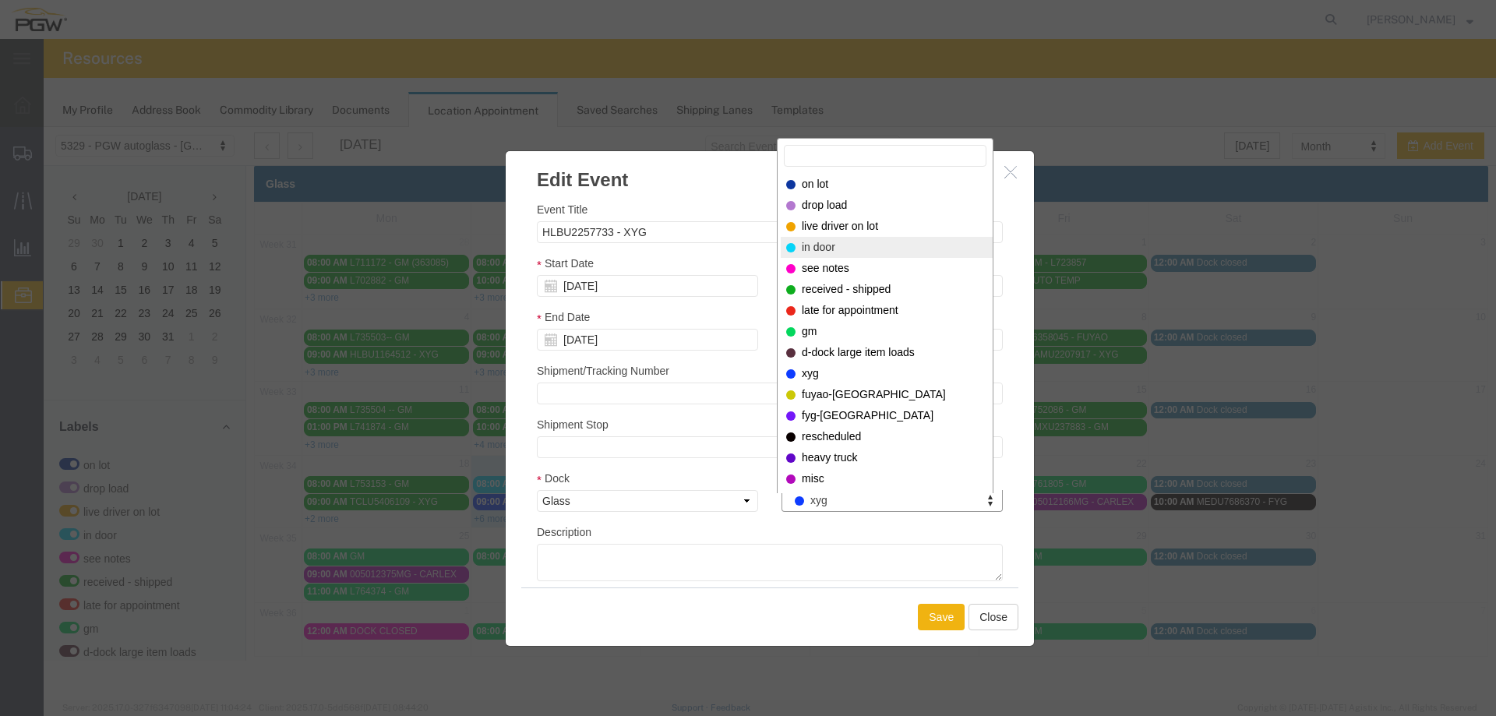
select select "220"
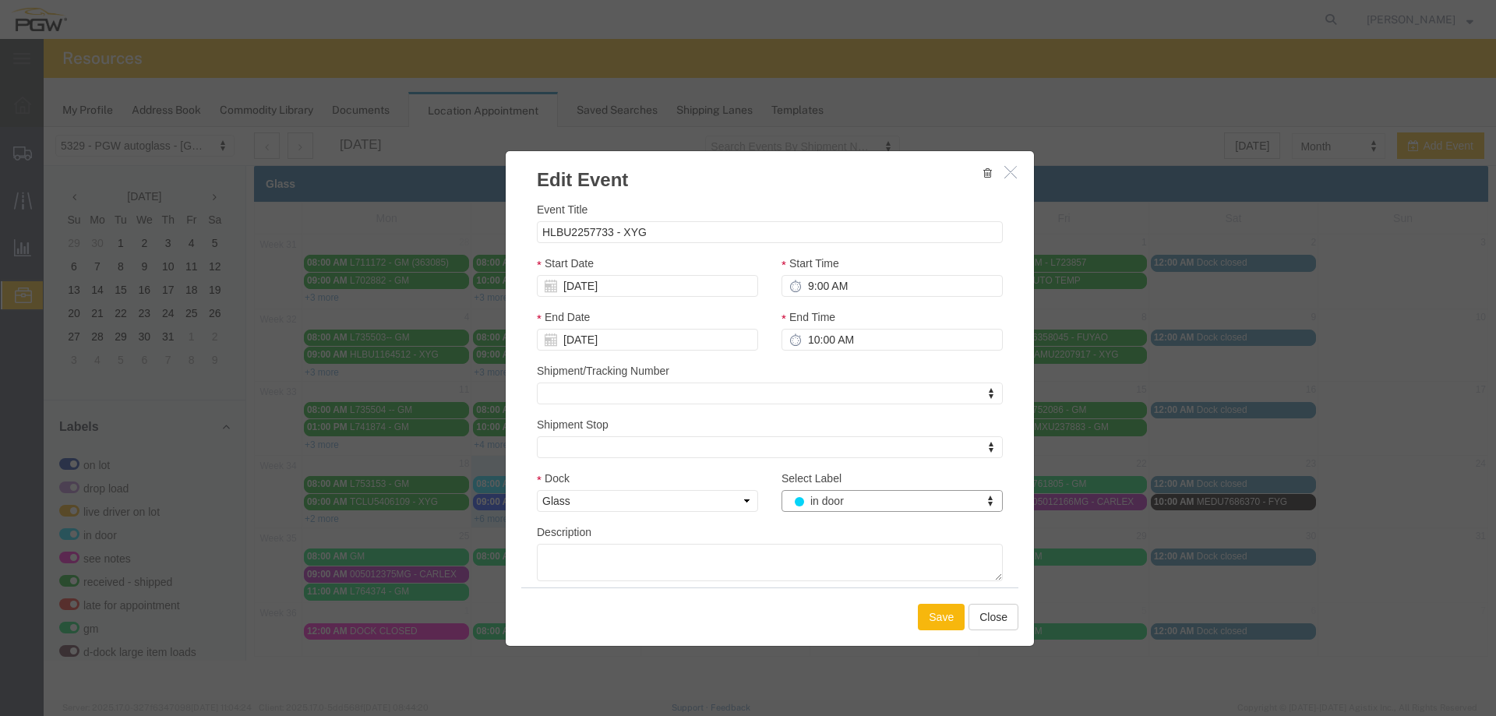
click at [926, 620] on button "Save" at bounding box center [941, 617] width 47 height 26
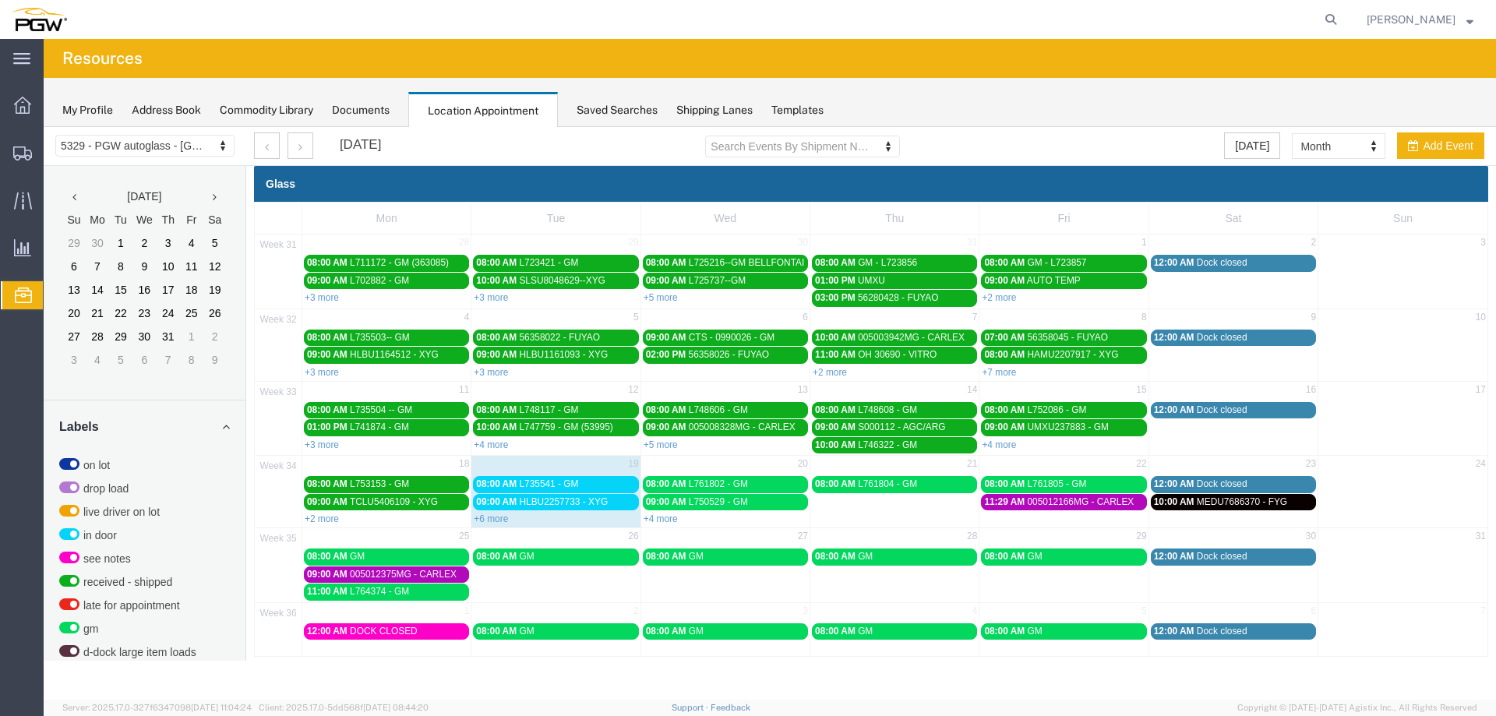
click at [534, 485] on span "L735541 - GM" at bounding box center [548, 483] width 59 height 11
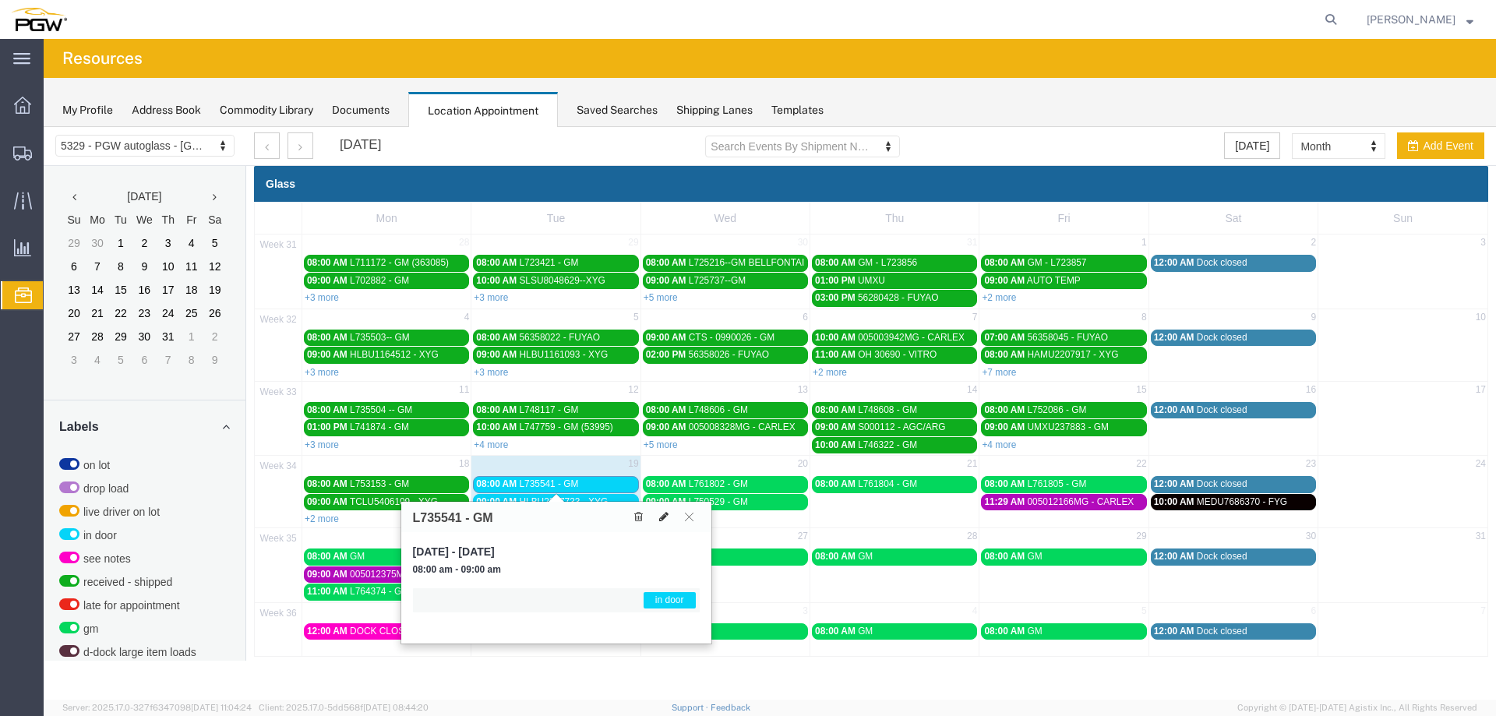
click at [665, 519] on icon at bounding box center [663, 516] width 9 height 11
select select "1"
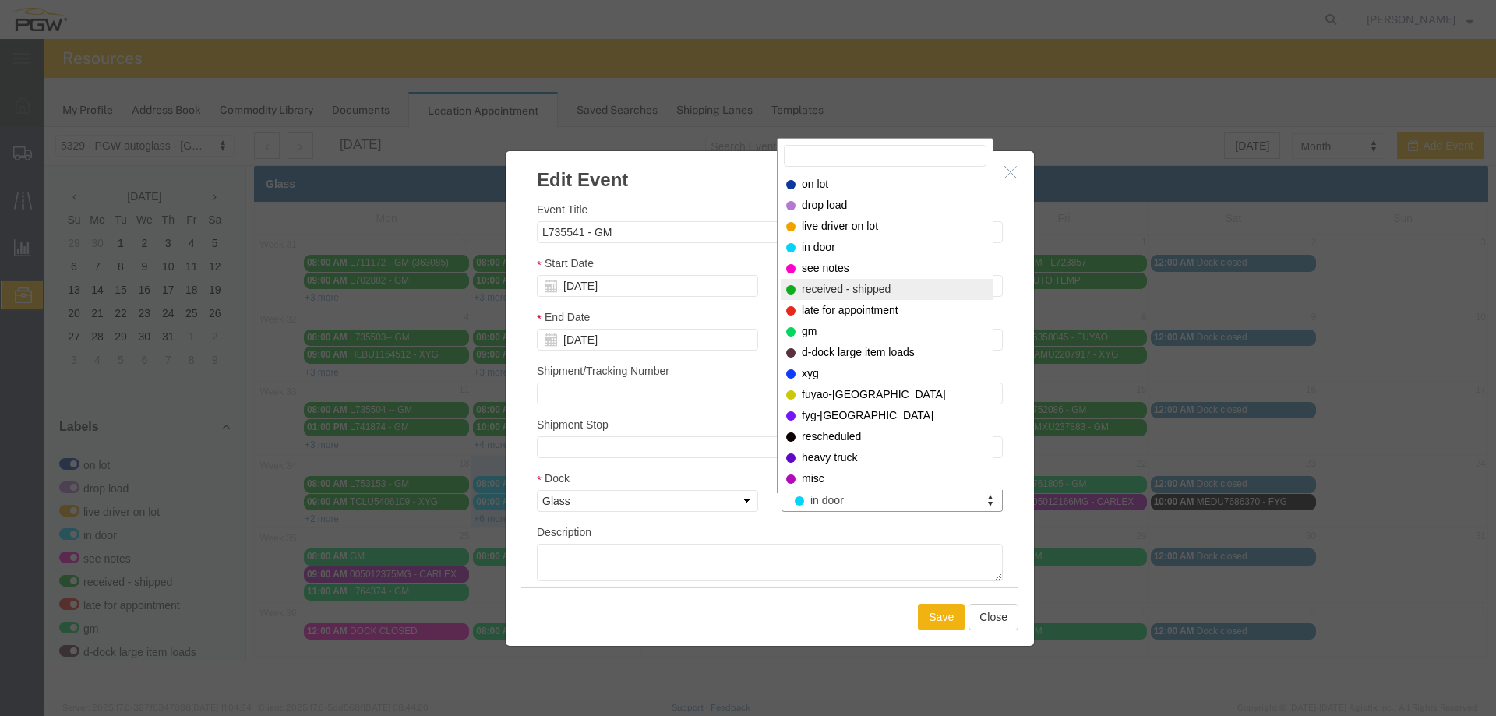
select select "200"
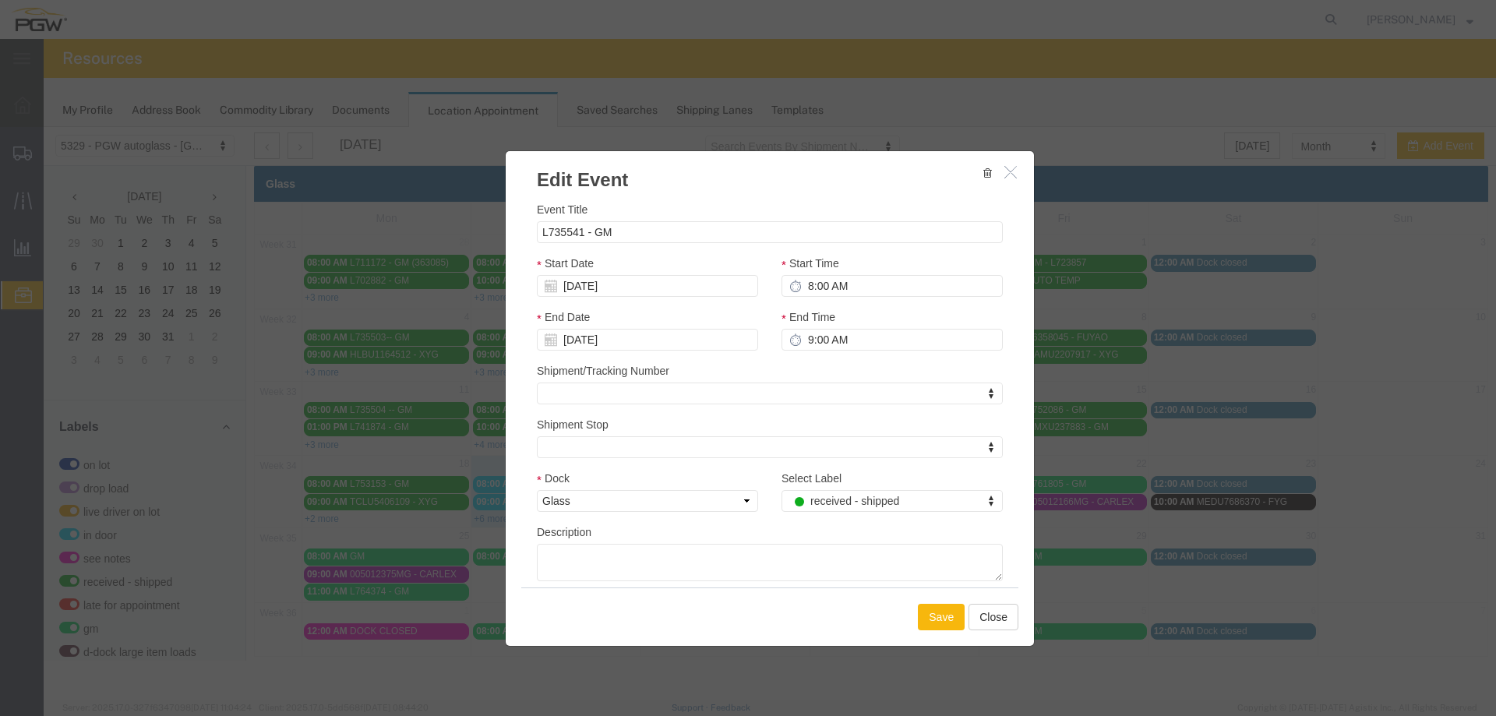
click at [927, 610] on button "Save" at bounding box center [941, 617] width 47 height 26
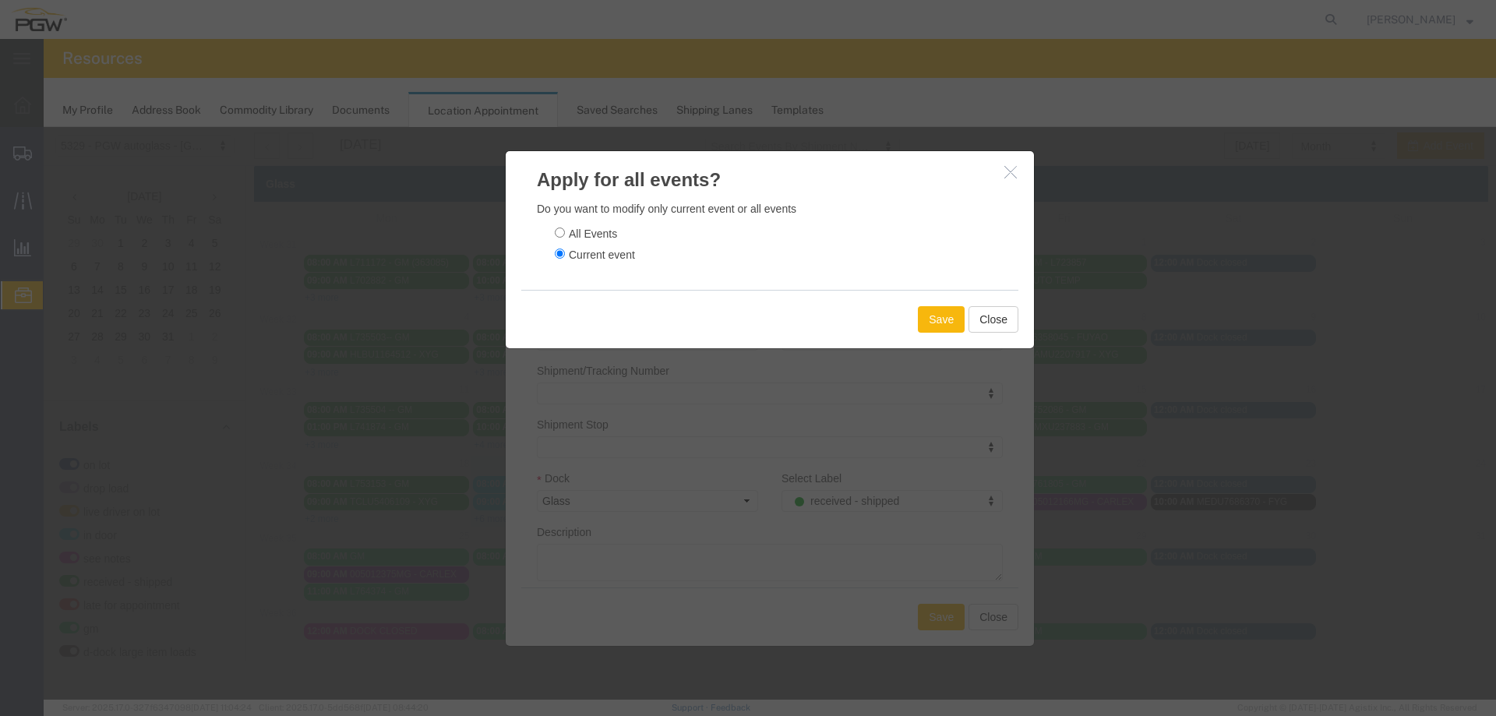
click at [935, 327] on button "Save" at bounding box center [941, 319] width 47 height 26
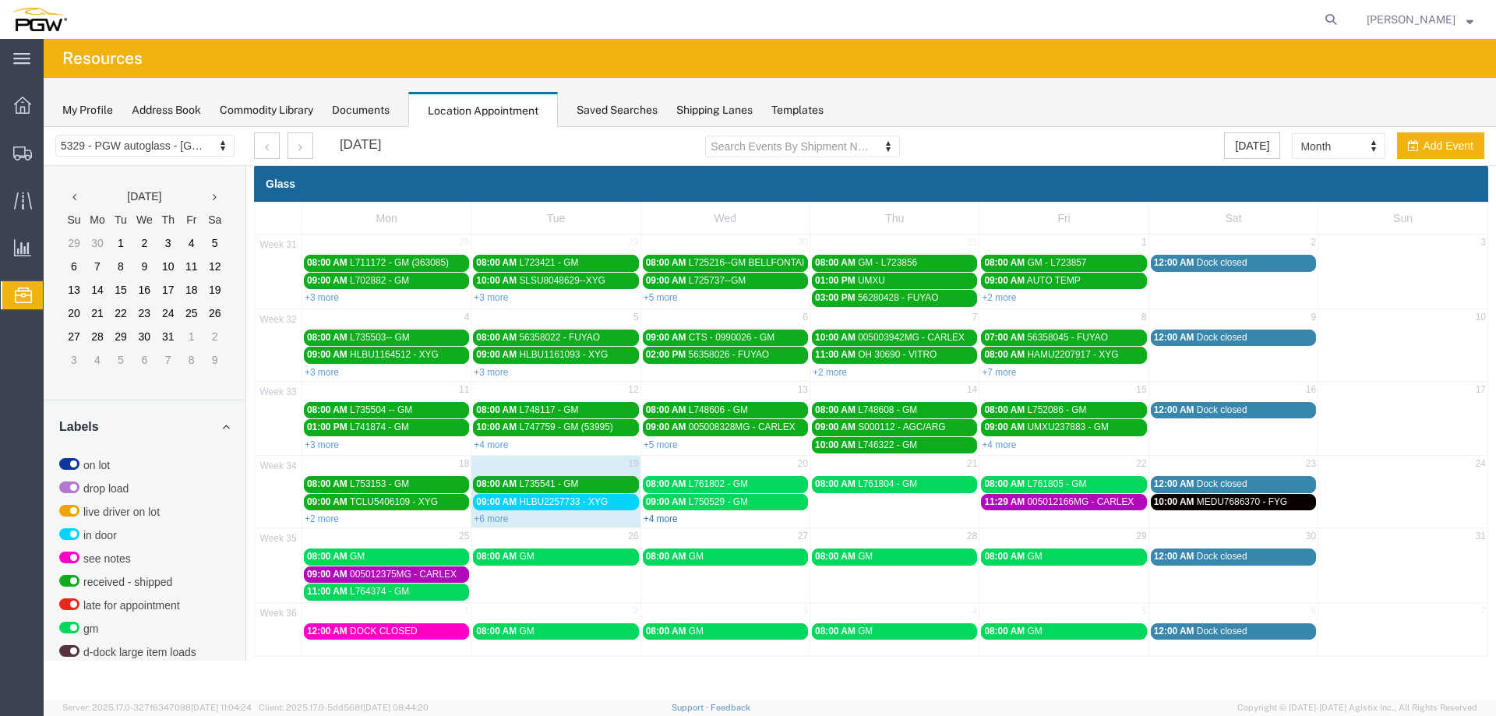
click at [668, 518] on link "+4 more" at bounding box center [661, 518] width 34 height 11
